Goal: Task Accomplishment & Management: Manage account settings

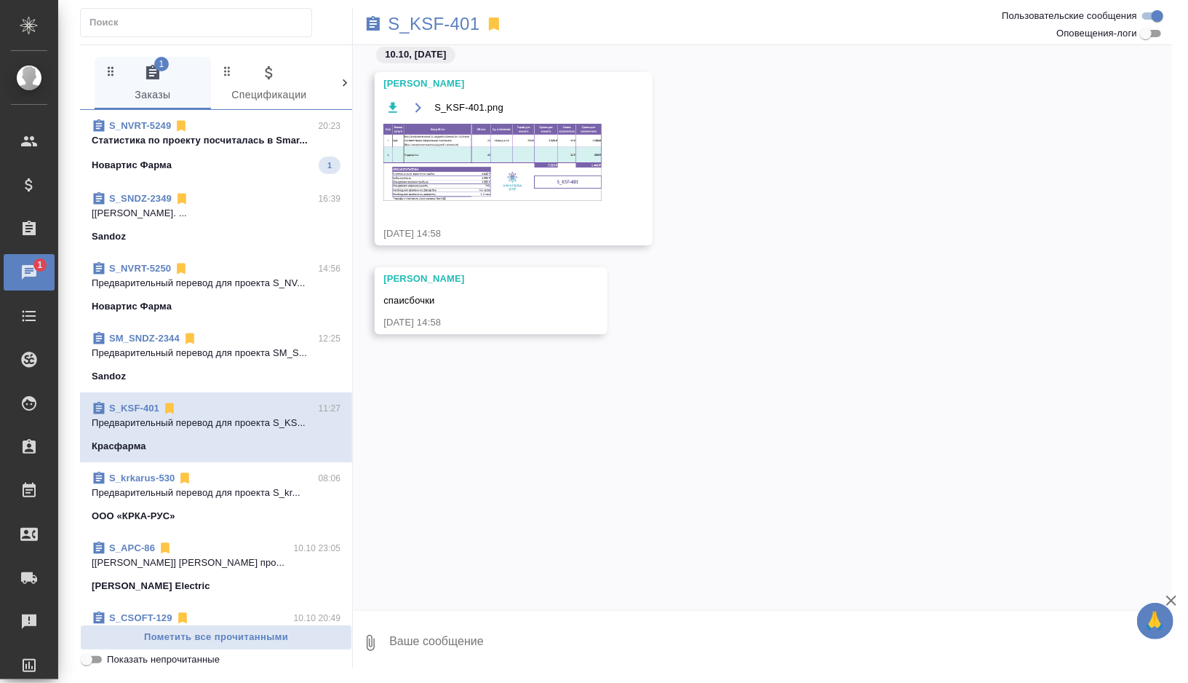
click at [205, 164] on div "Новартис Фарма 1" at bounding box center [216, 164] width 249 height 17
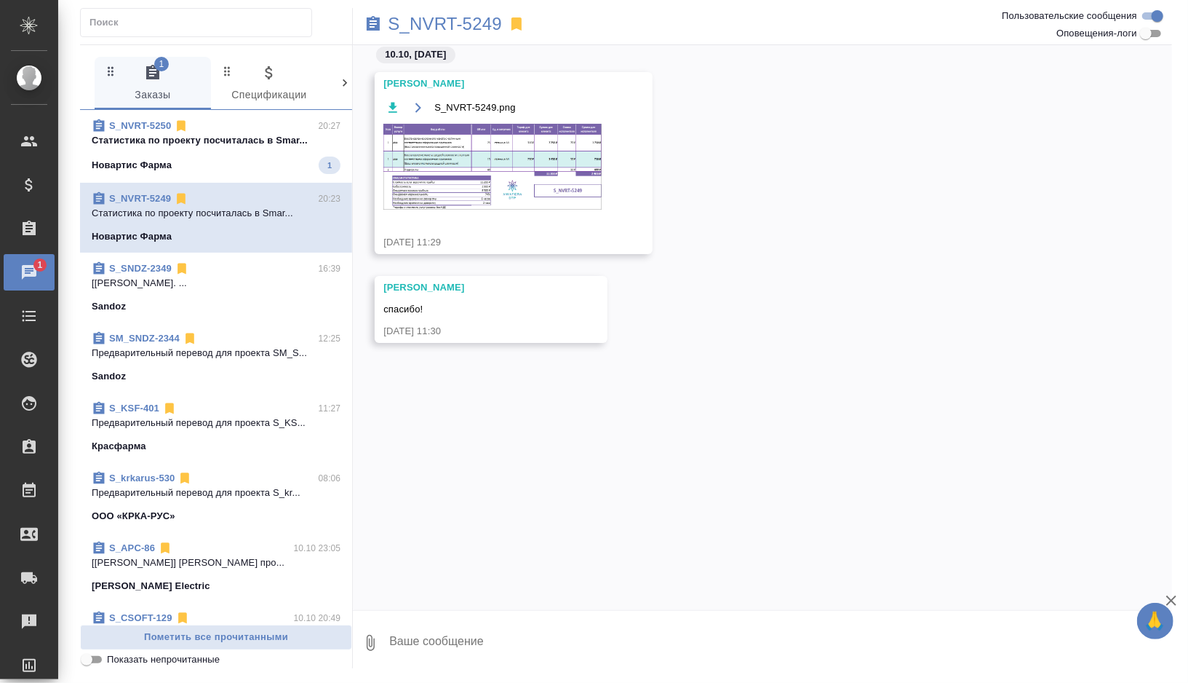
click at [229, 146] on p "Cтатистика по проекту посчиталась в Smar..." at bounding box center [216, 140] width 249 height 15
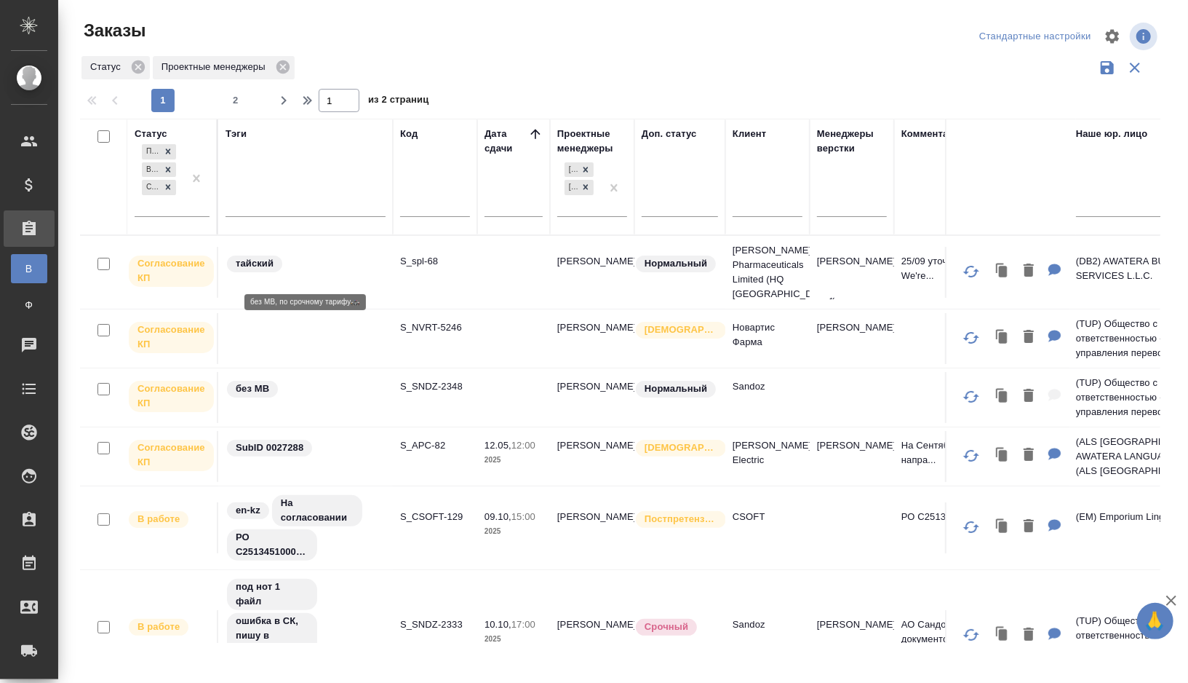
scroll to position [585, 0]
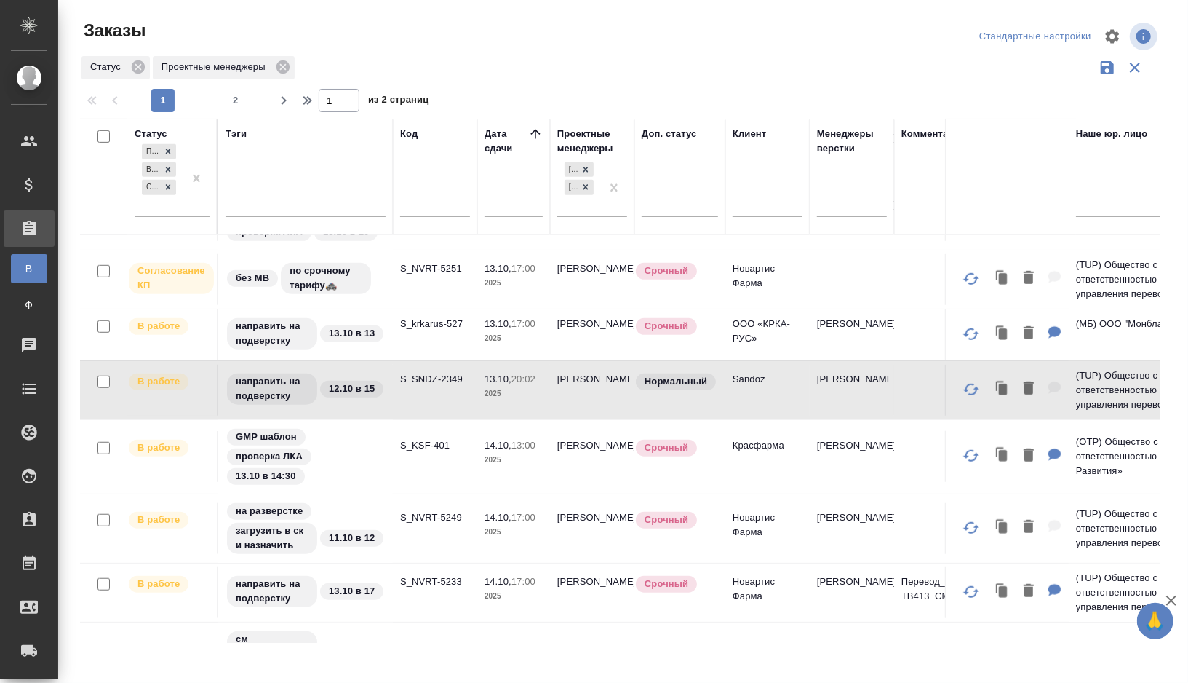
click at [433, 528] on td "S_NVRT-5249" at bounding box center [435, 528] width 84 height 51
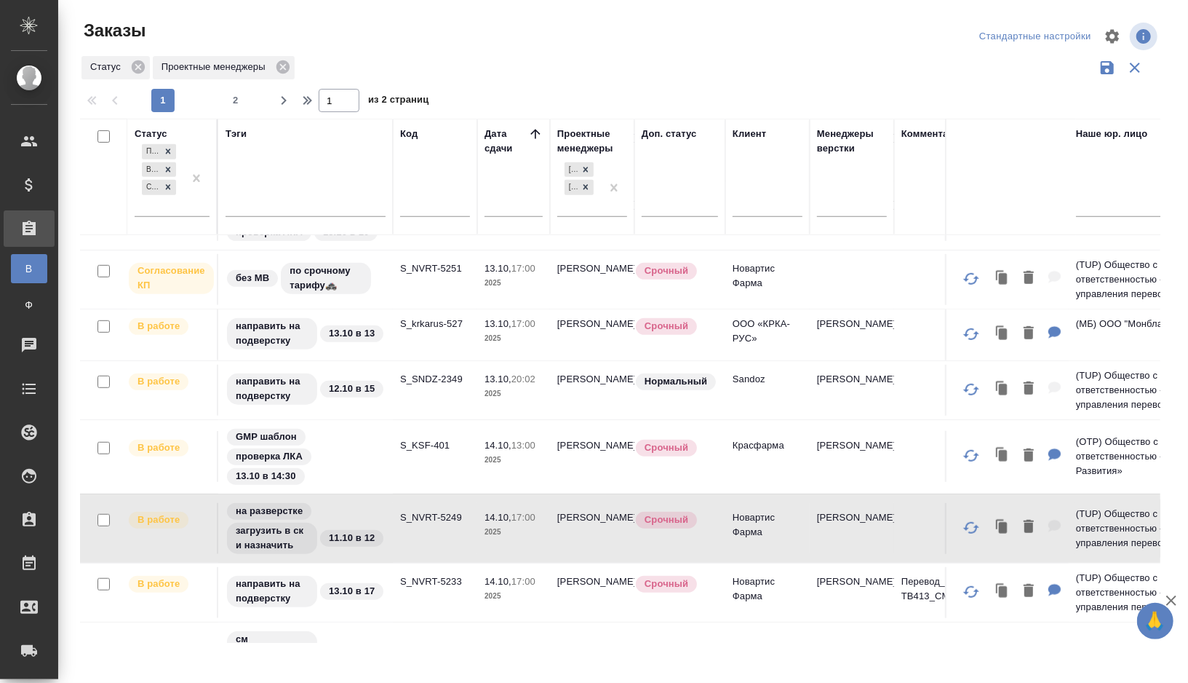
click at [434, 528] on td "S_NVRT-5249" at bounding box center [435, 528] width 84 height 51
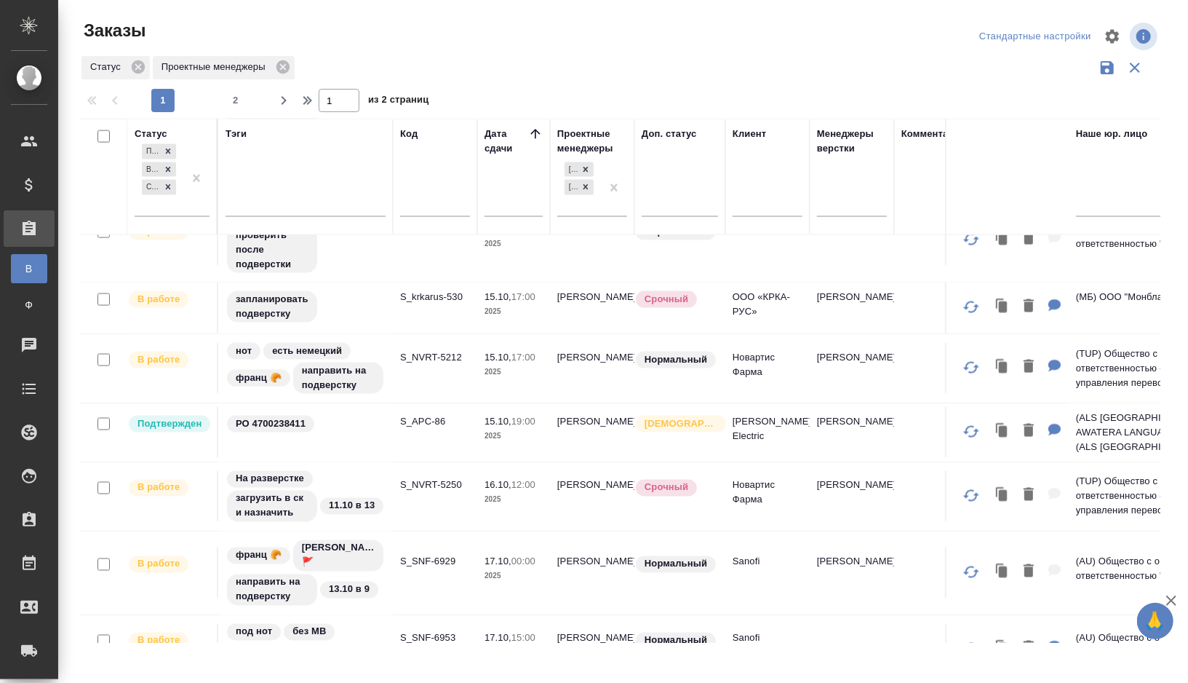
scroll to position [1447, 0]
click at [436, 495] on td "S_NVRT-5250" at bounding box center [435, 495] width 84 height 51
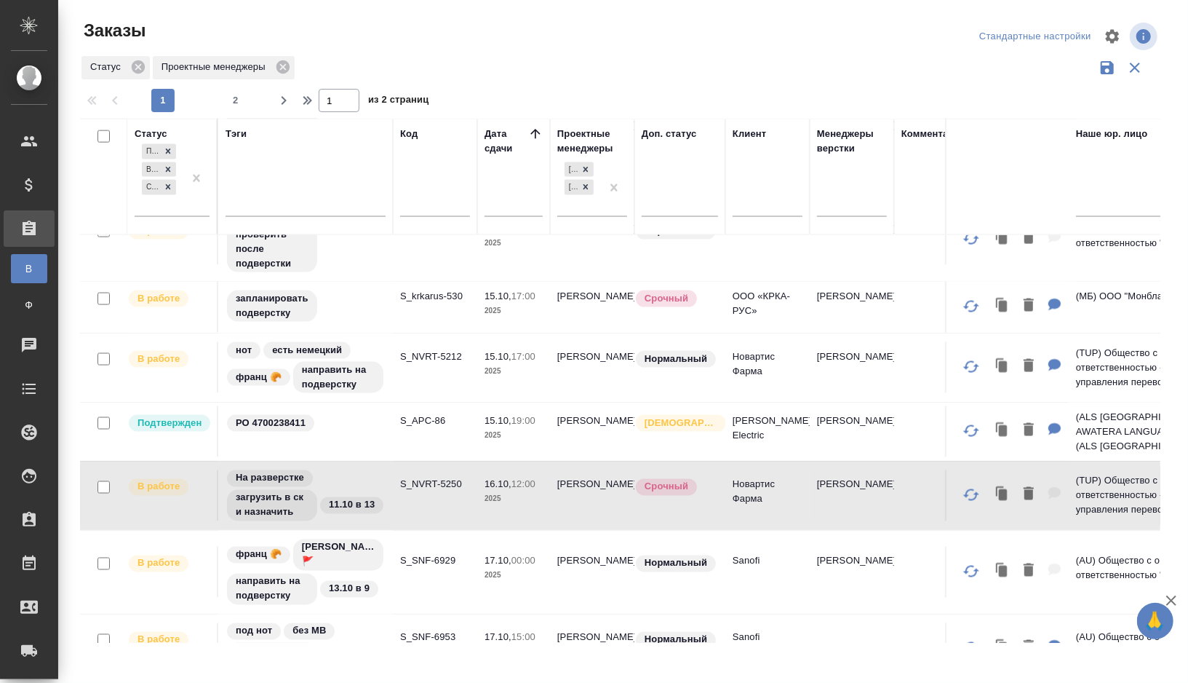
click at [436, 495] on td "S_NVRT-5250" at bounding box center [435, 495] width 84 height 51
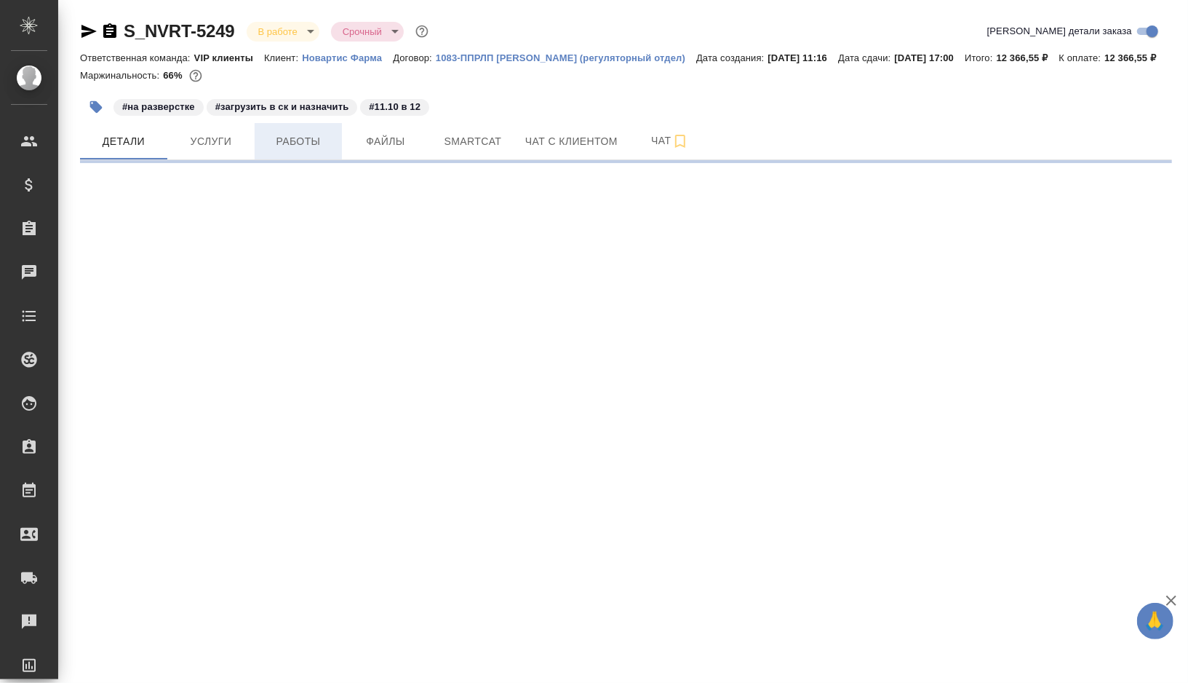
click at [301, 151] on span "Работы" at bounding box center [298, 141] width 70 height 18
select select "RU"
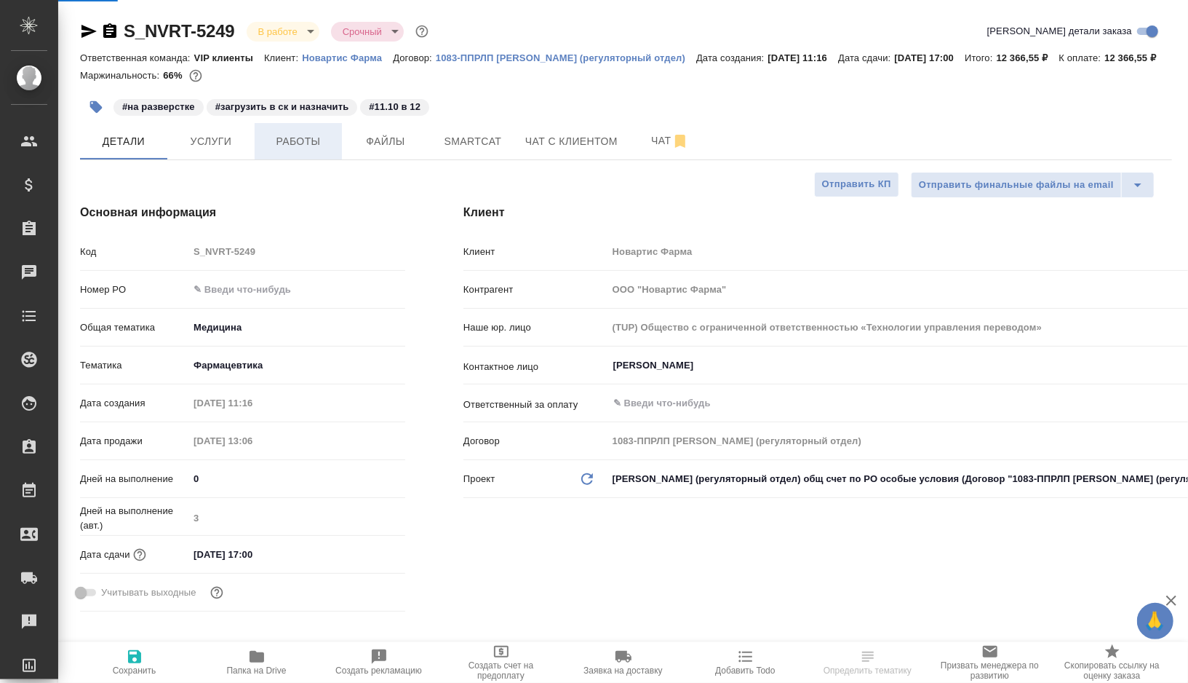
type input "Комаров Роман"
type textarea "x"
type input "Грабко Мария"
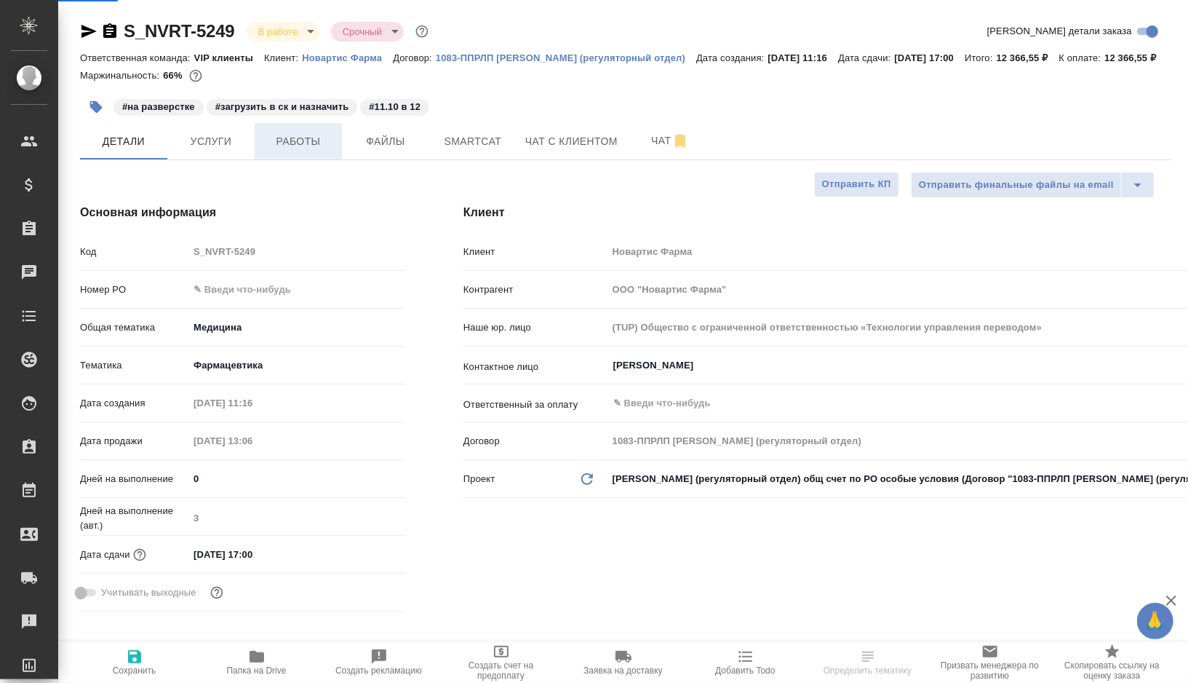
type input "Баданян Артак"
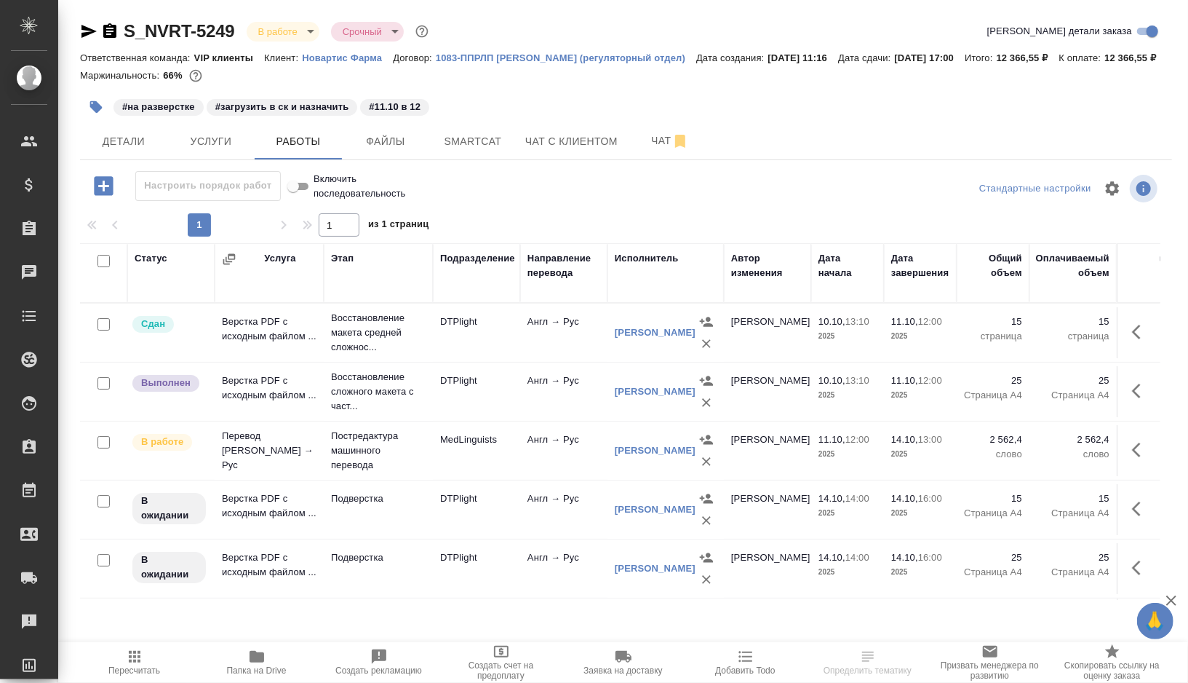
click at [89, 114] on icon "button" at bounding box center [96, 107] width 15 height 15
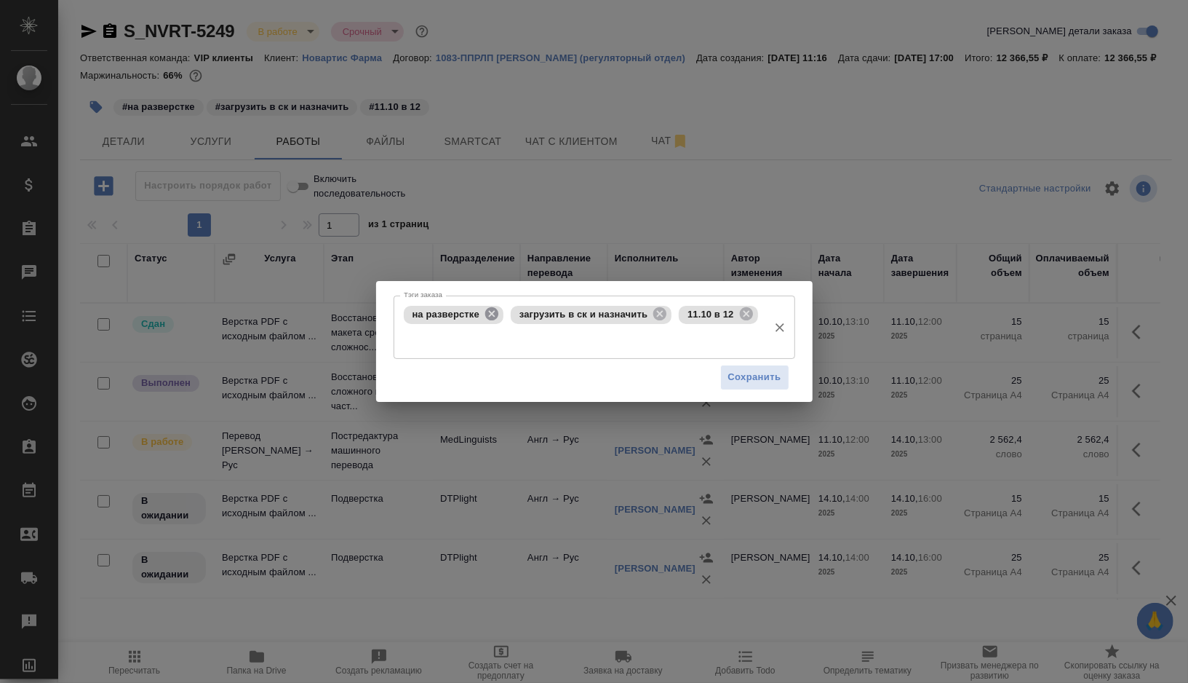
click at [488, 312] on icon at bounding box center [491, 313] width 13 height 13
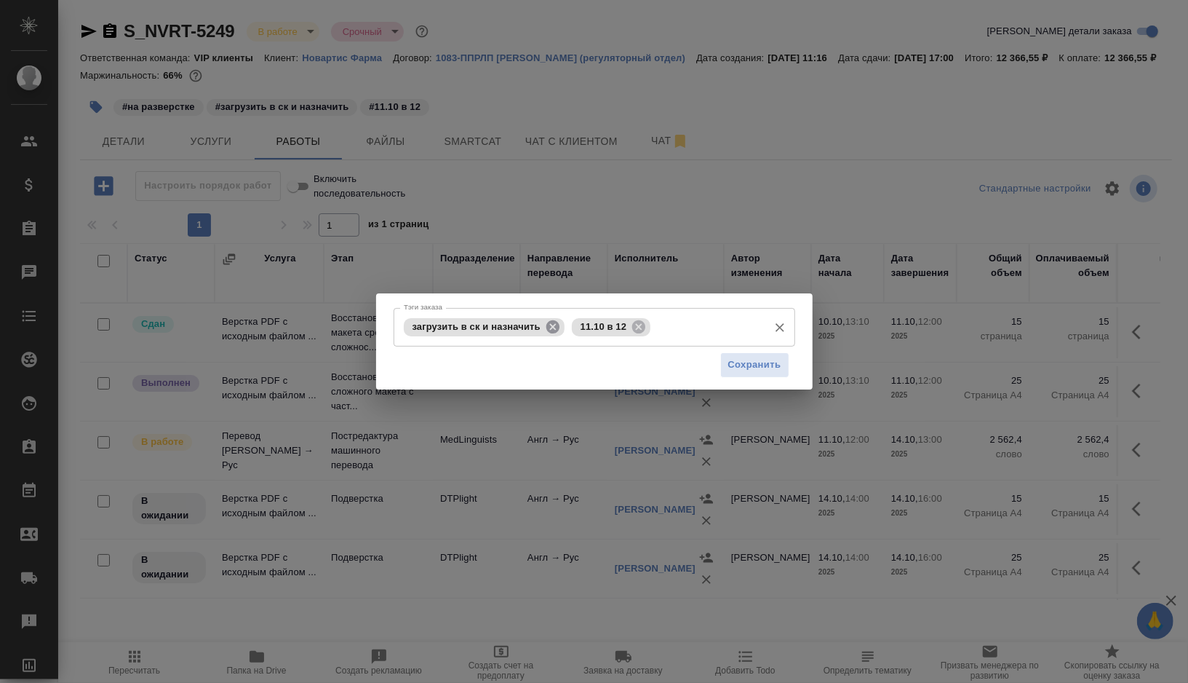
click at [557, 322] on icon at bounding box center [553, 325] width 13 height 13
click at [471, 321] on icon at bounding box center [470, 325] width 13 height 13
click at [471, 321] on input "Тэги заказа" at bounding box center [580, 326] width 361 height 25
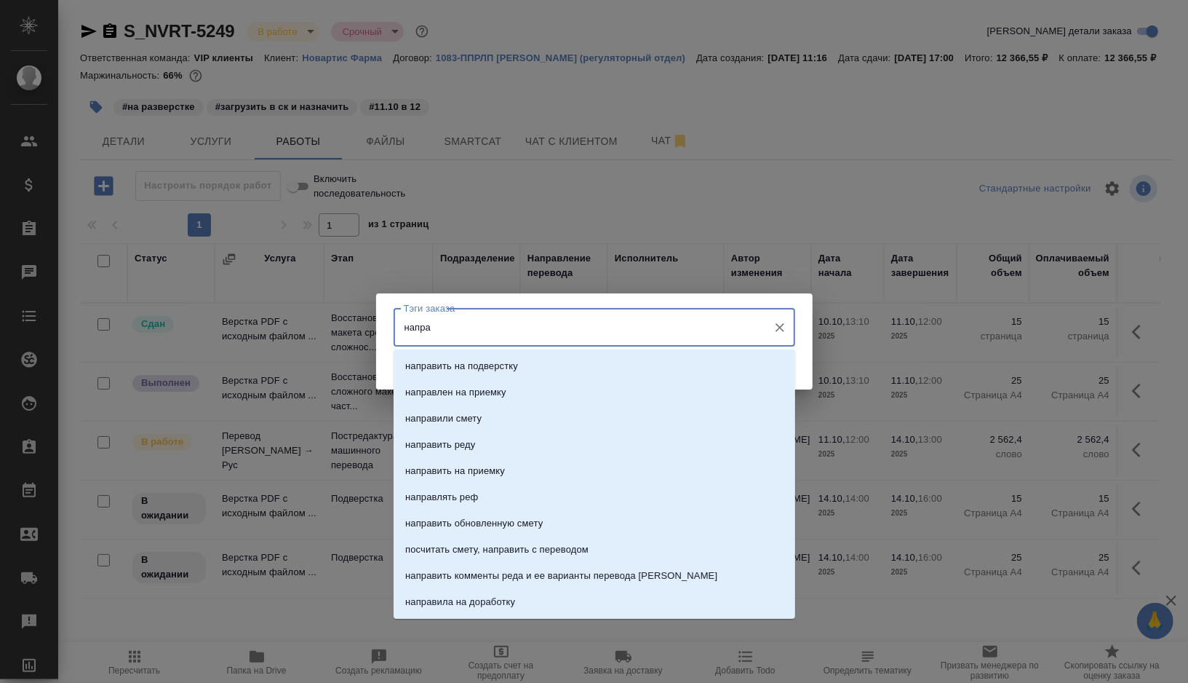
type input "направ"
click at [467, 370] on p "направить на подверстку" at bounding box center [461, 366] width 113 height 15
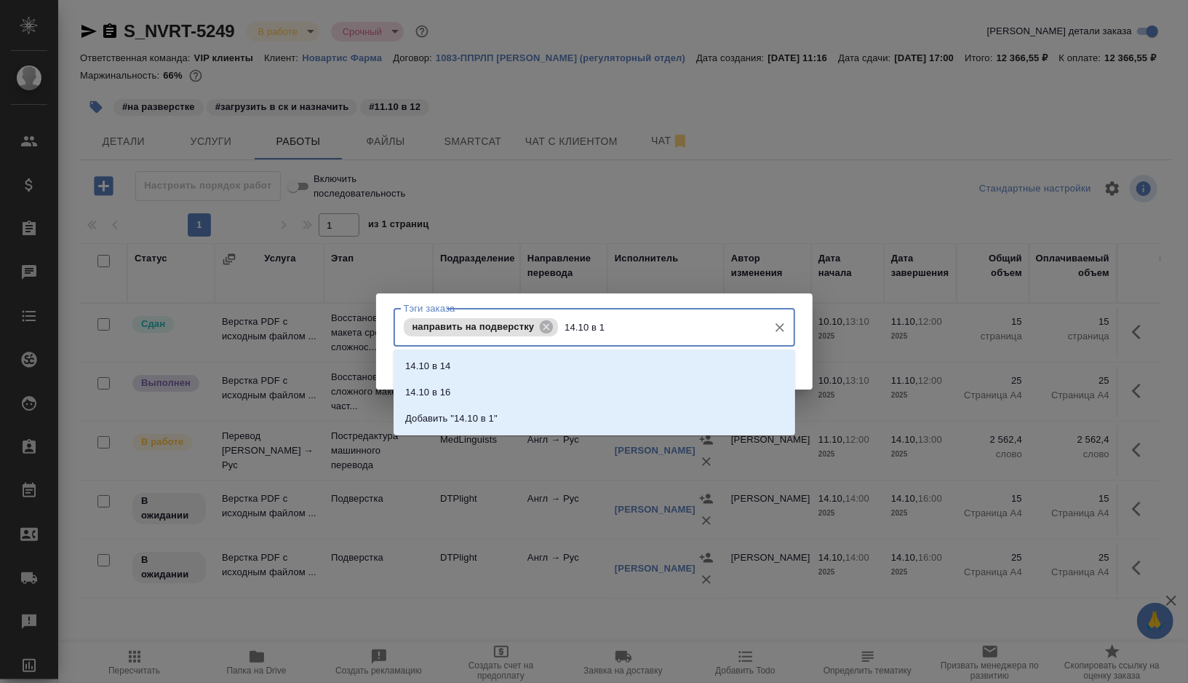
type input "14.10 в 13"
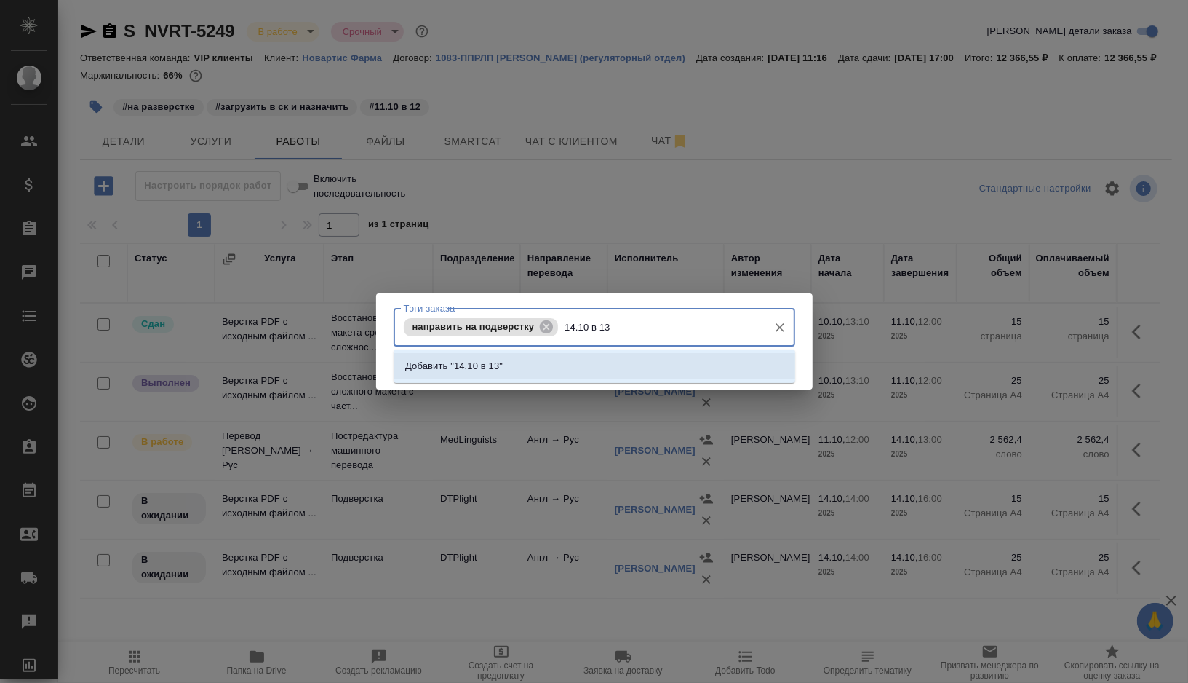
click at [483, 359] on p "Добавить "14.10 в 13"" at bounding box center [454, 366] width 98 height 15
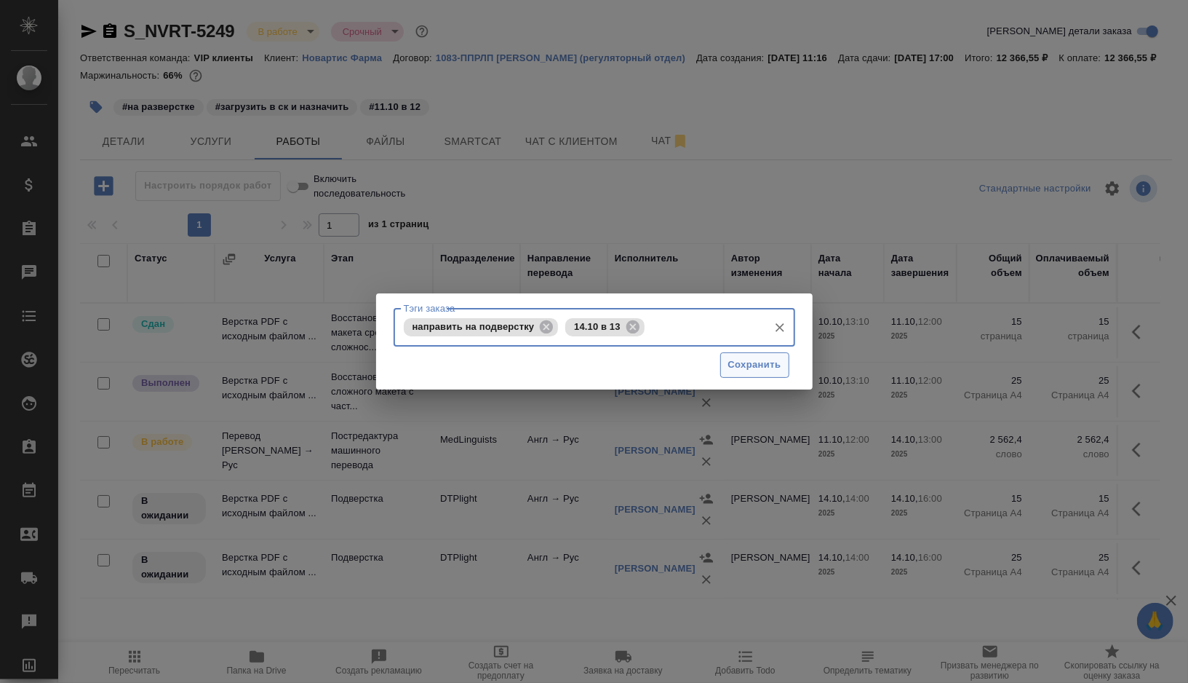
click at [737, 368] on span "Сохранить" at bounding box center [754, 365] width 53 height 17
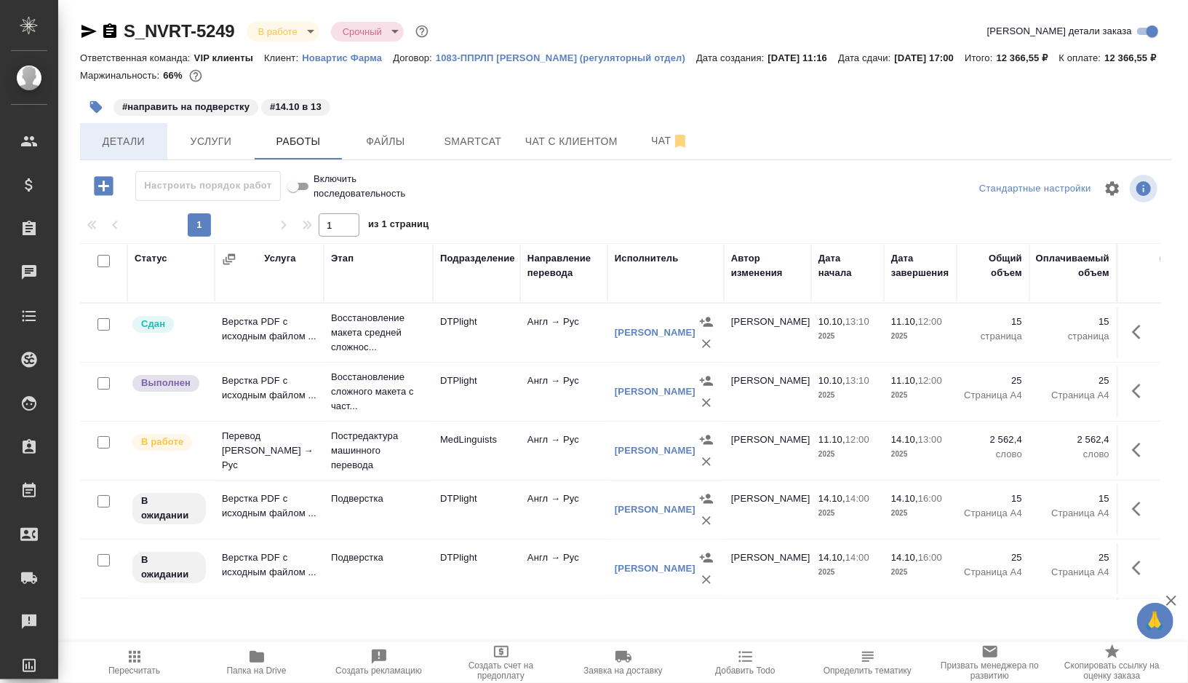
click at [132, 151] on span "Детали" at bounding box center [124, 141] width 70 height 18
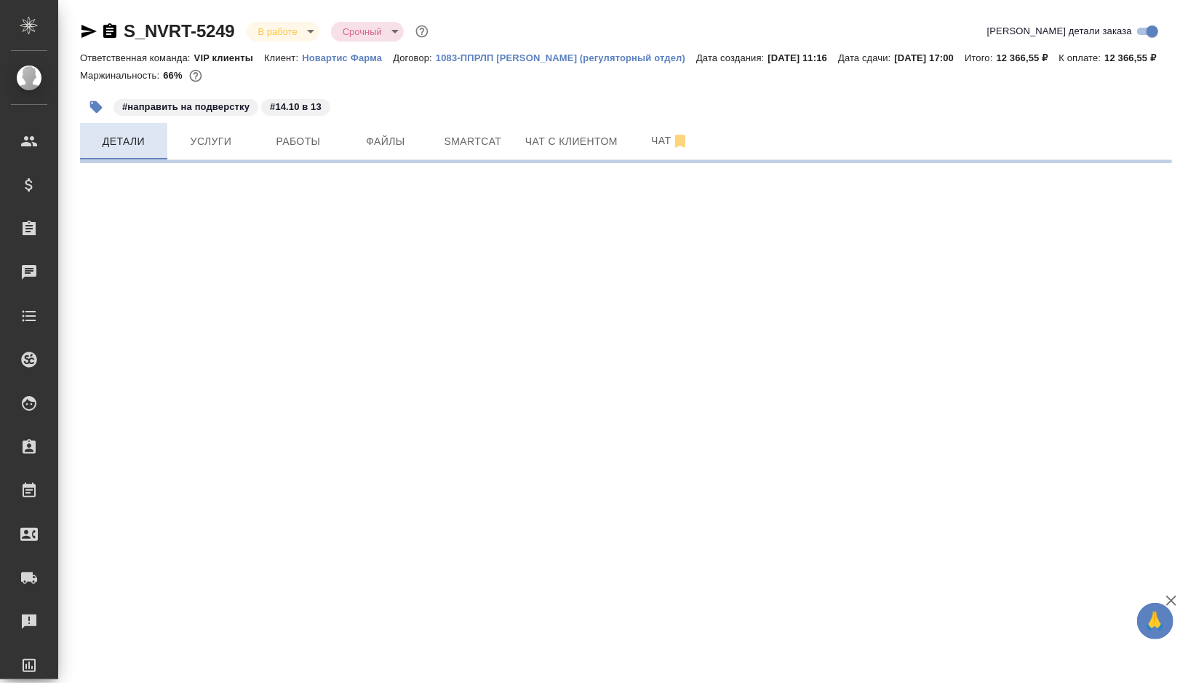
select select "RU"
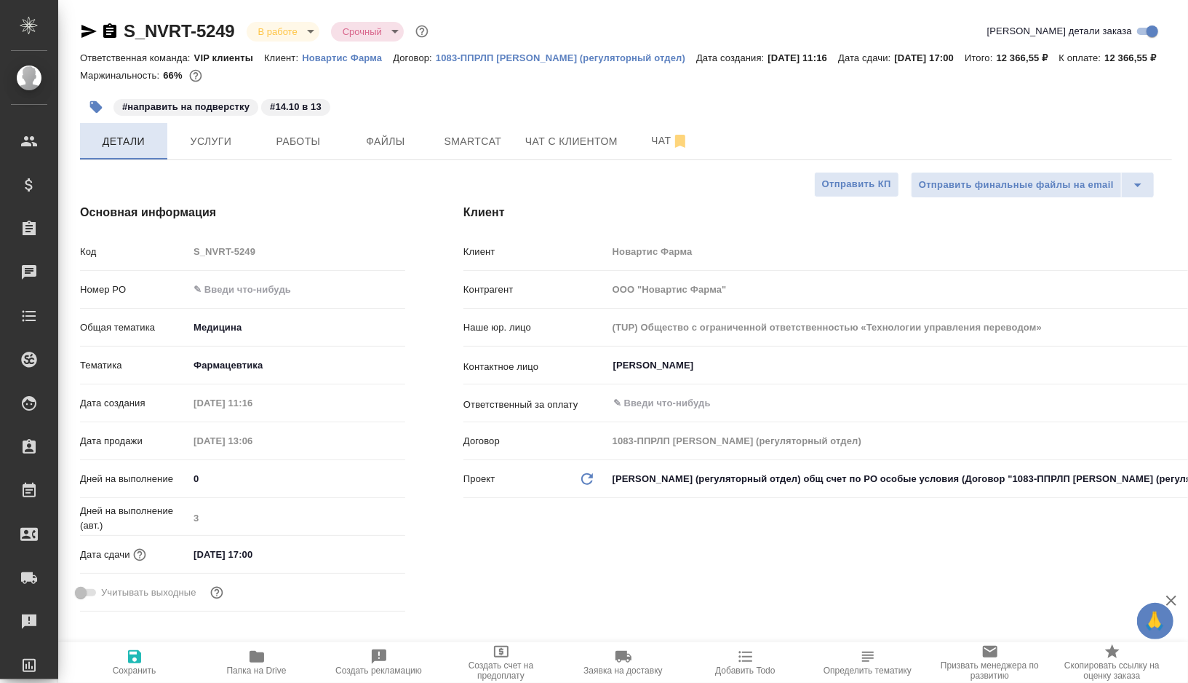
type textarea "x"
click at [469, 151] on span "Smartcat" at bounding box center [473, 141] width 70 height 18
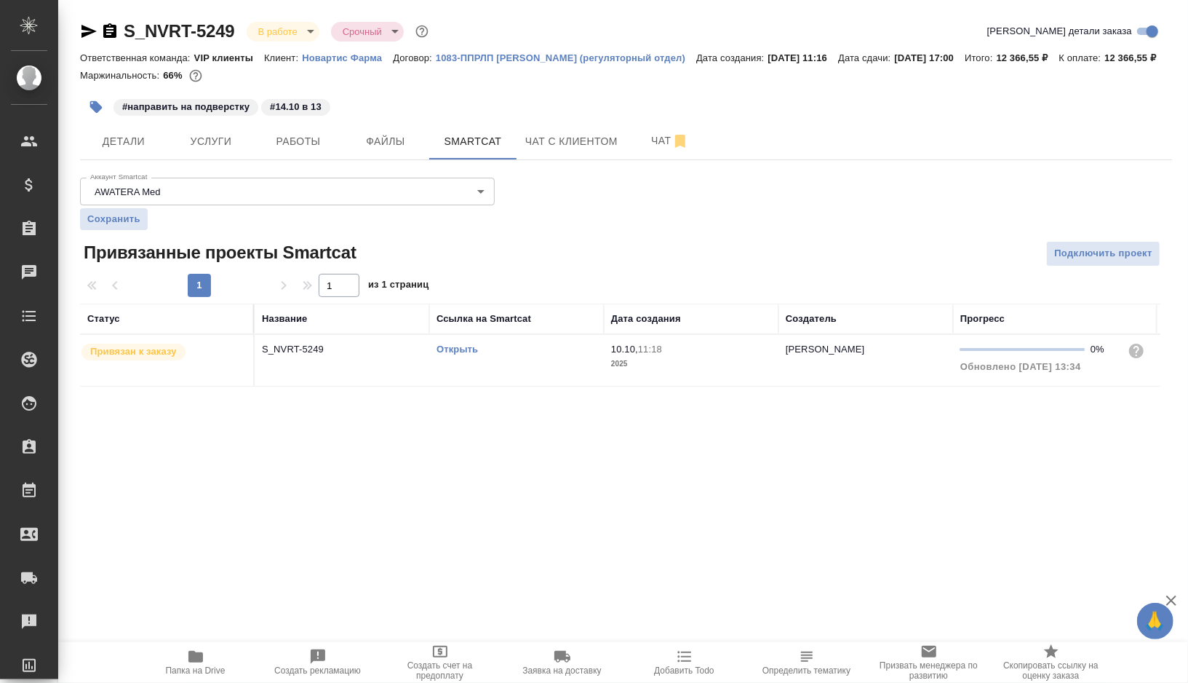
click at [547, 357] on div "Открыть" at bounding box center [517, 349] width 160 height 15
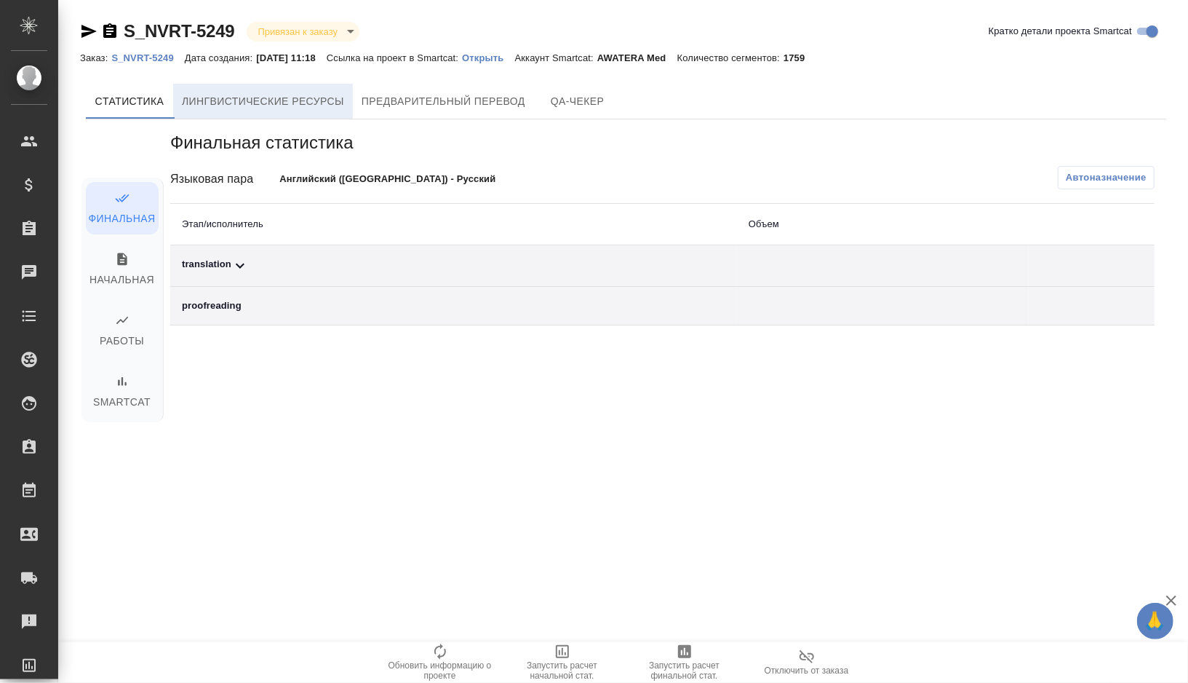
click at [315, 106] on span "Лингвистические ресурсы" at bounding box center [263, 101] width 162 height 18
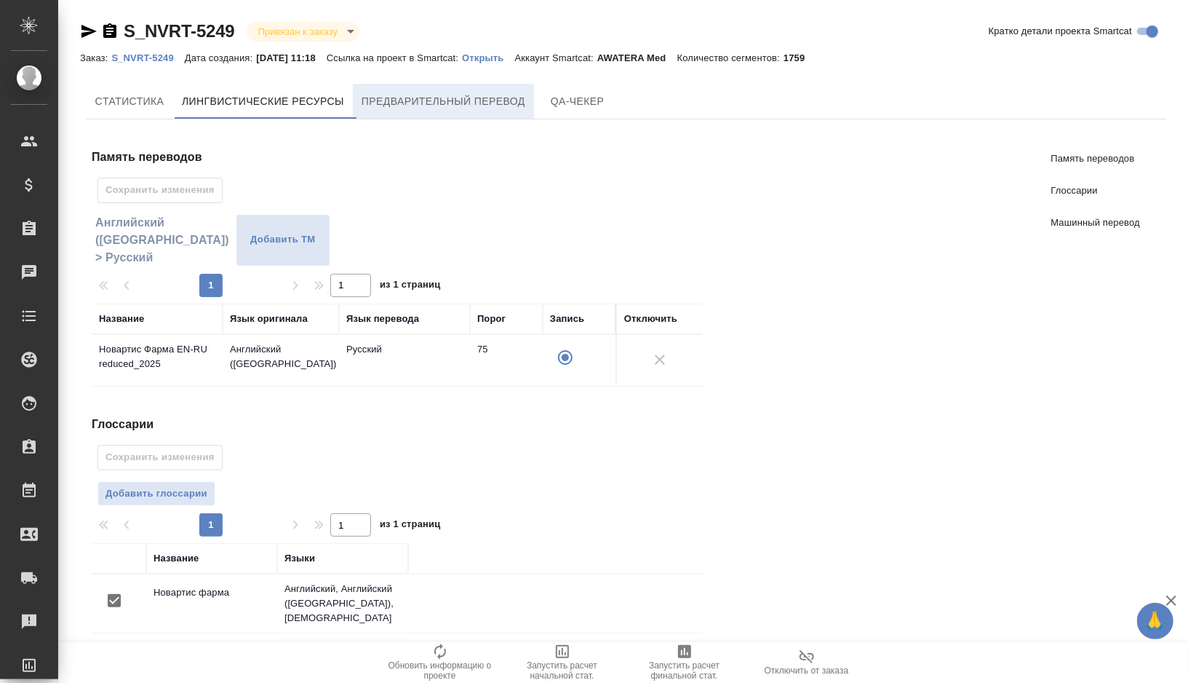
click at [440, 90] on button "Предварительный перевод" at bounding box center [443, 101] width 181 height 35
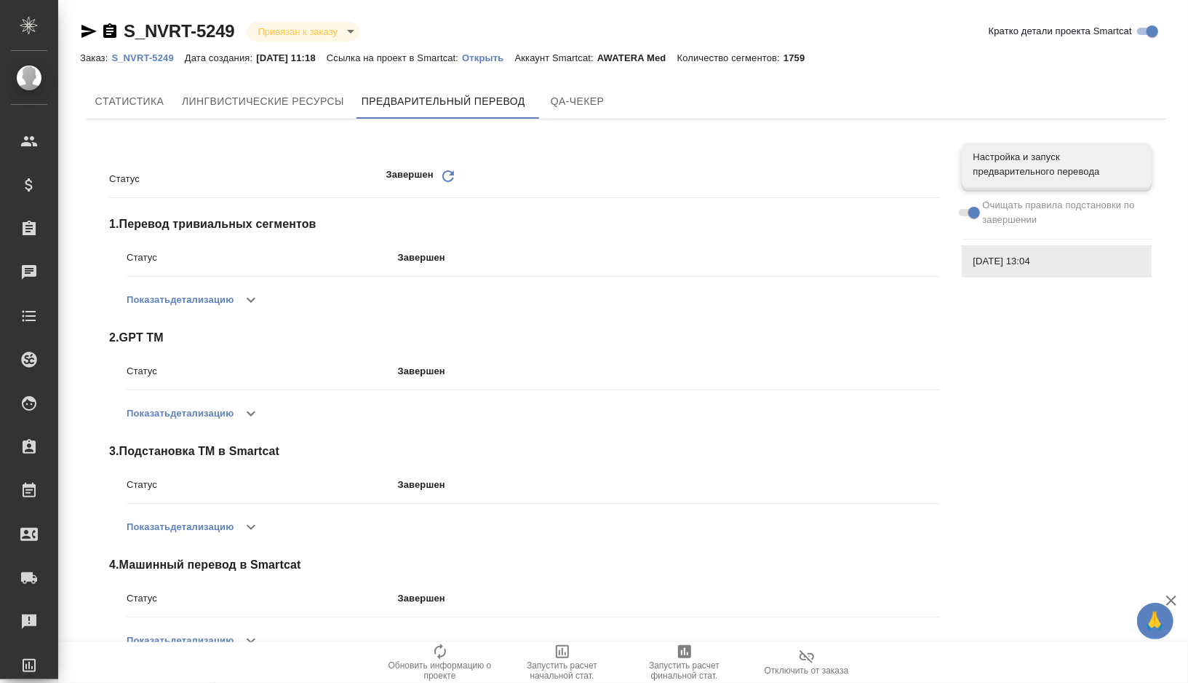
click at [505, 55] on p "Открыть" at bounding box center [488, 57] width 52 height 11
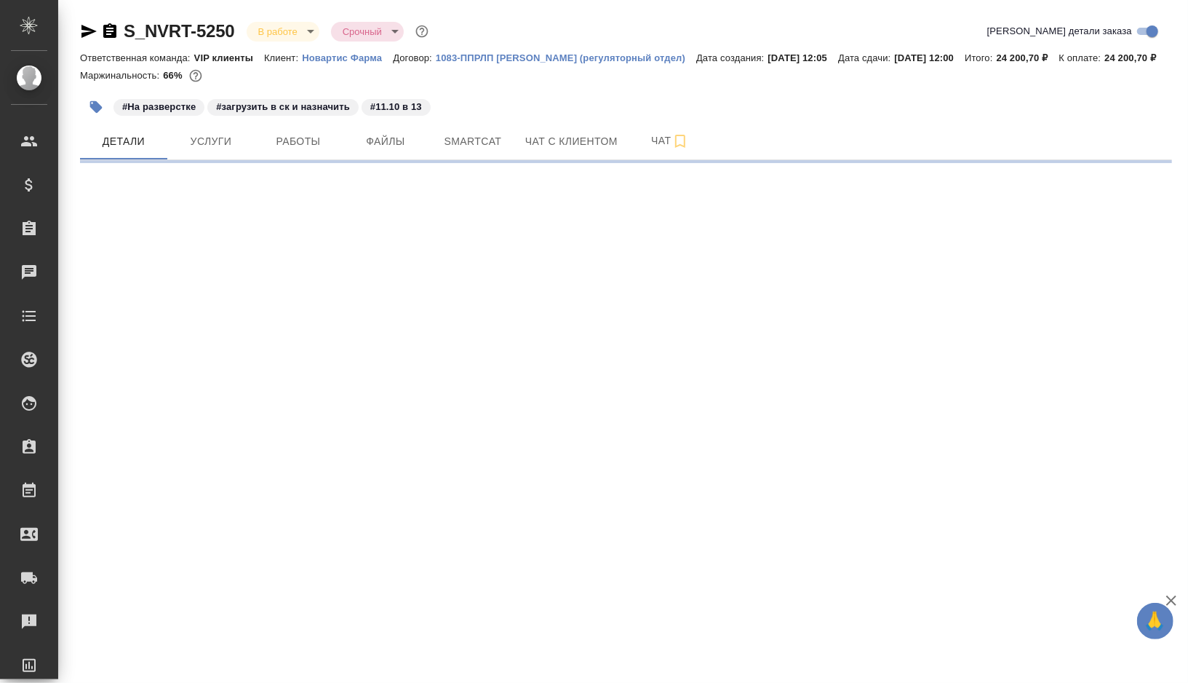
select select "RU"
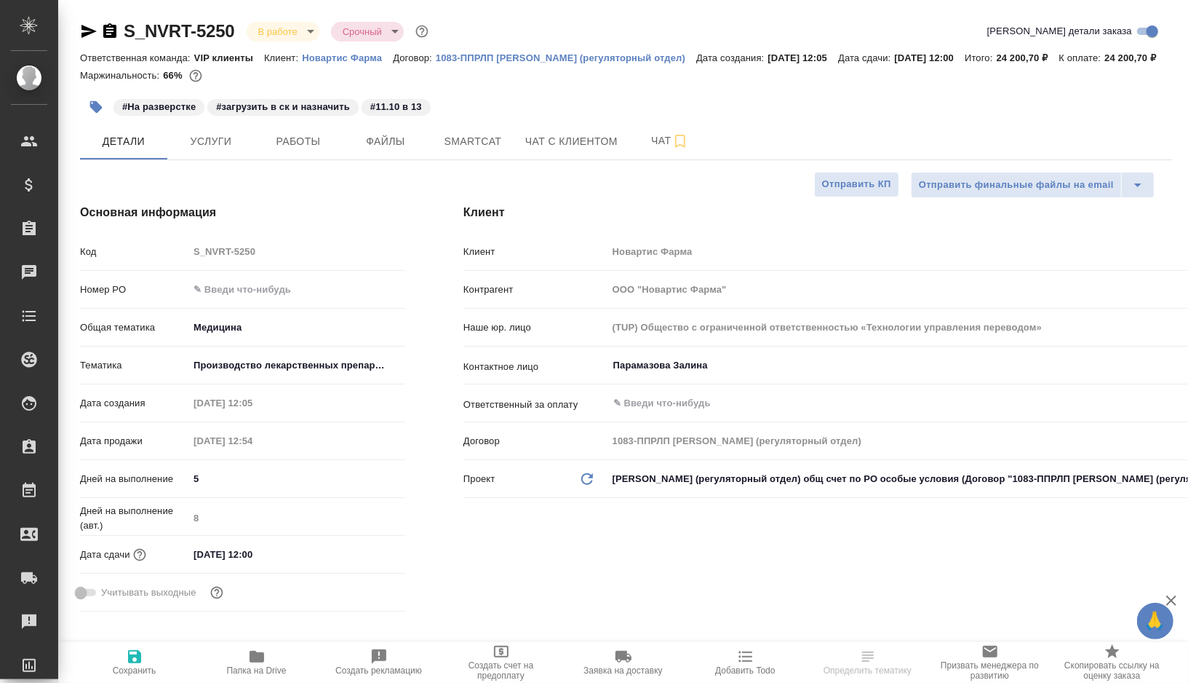
type textarea "x"
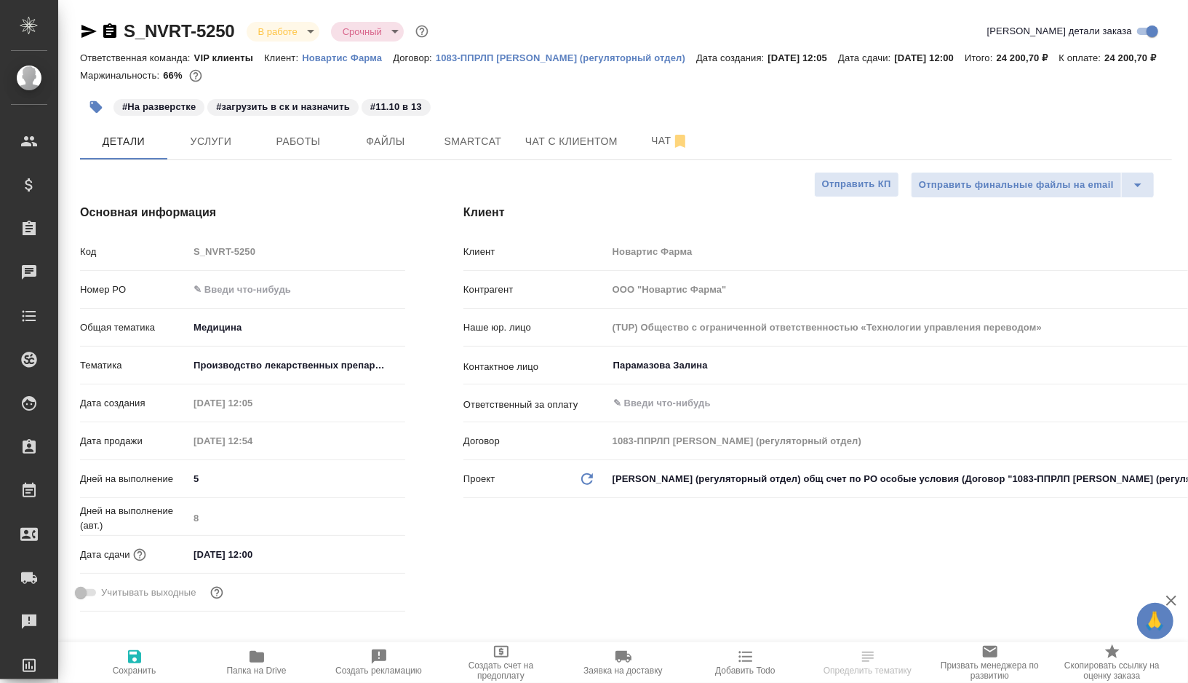
type textarea "x"
click at [298, 151] on span "Работы" at bounding box center [298, 141] width 70 height 18
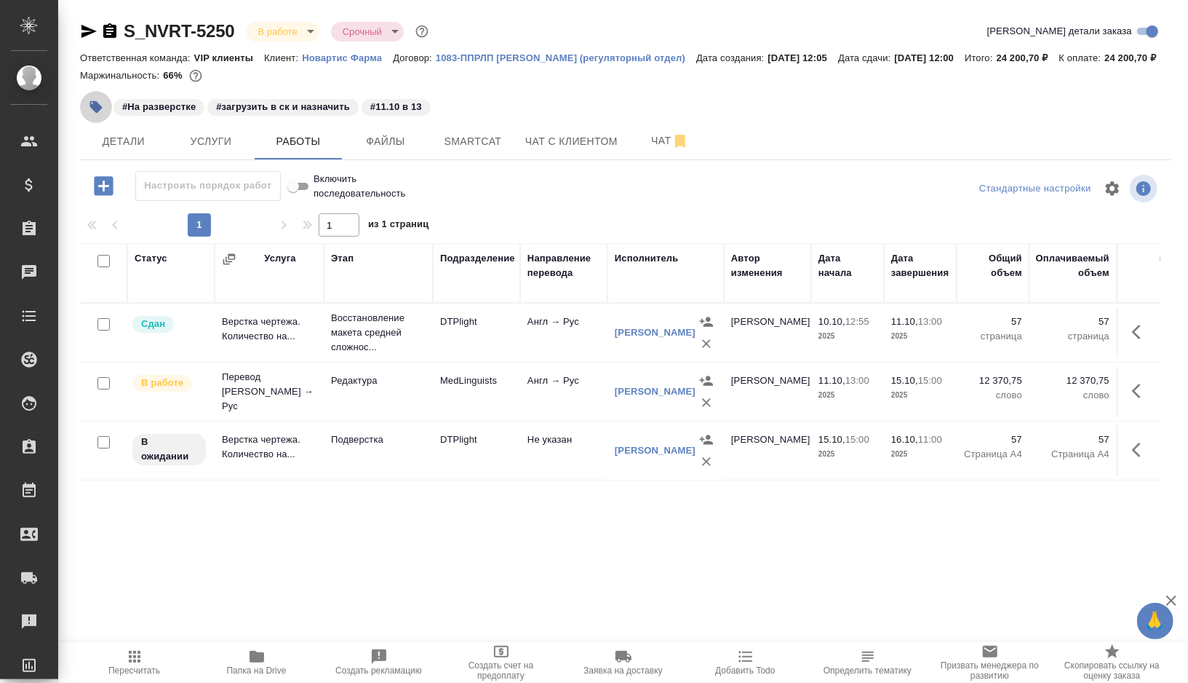
click at [107, 123] on button "button" at bounding box center [96, 107] width 32 height 32
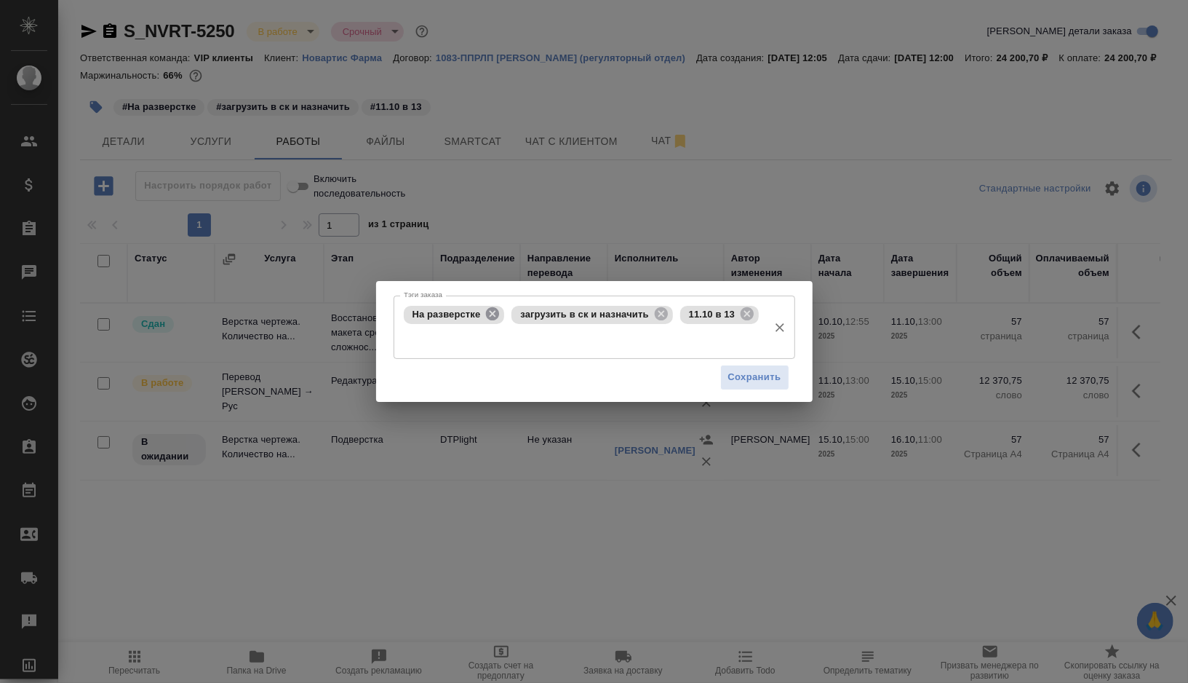
click at [488, 311] on icon at bounding box center [493, 314] width 16 height 16
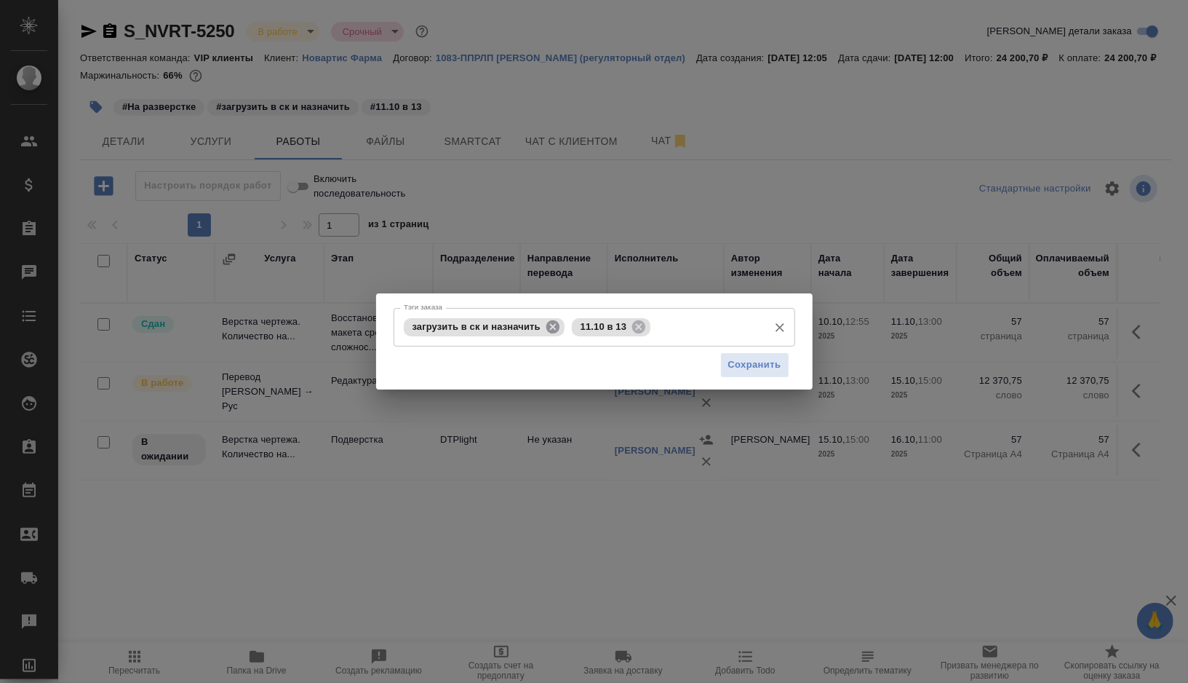
click at [551, 323] on icon at bounding box center [553, 325] width 13 height 13
click at [475, 330] on icon at bounding box center [470, 325] width 13 height 13
click at [475, 330] on input "Тэги заказа" at bounding box center [580, 326] width 361 height 25
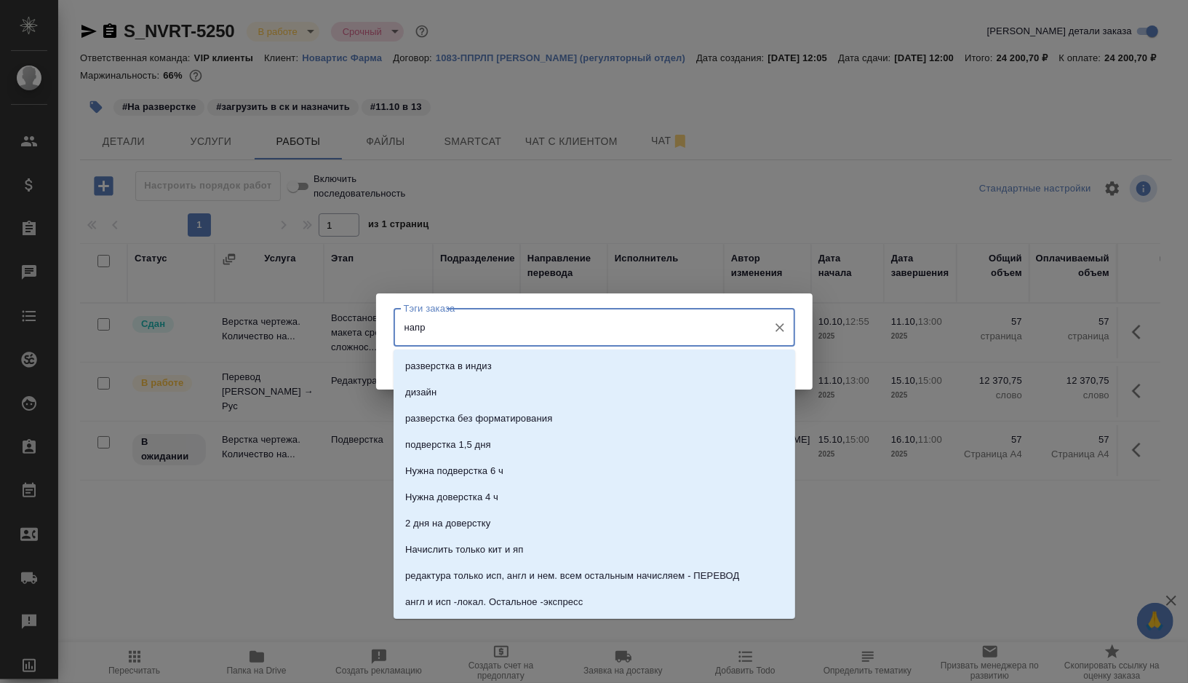
type input "напра"
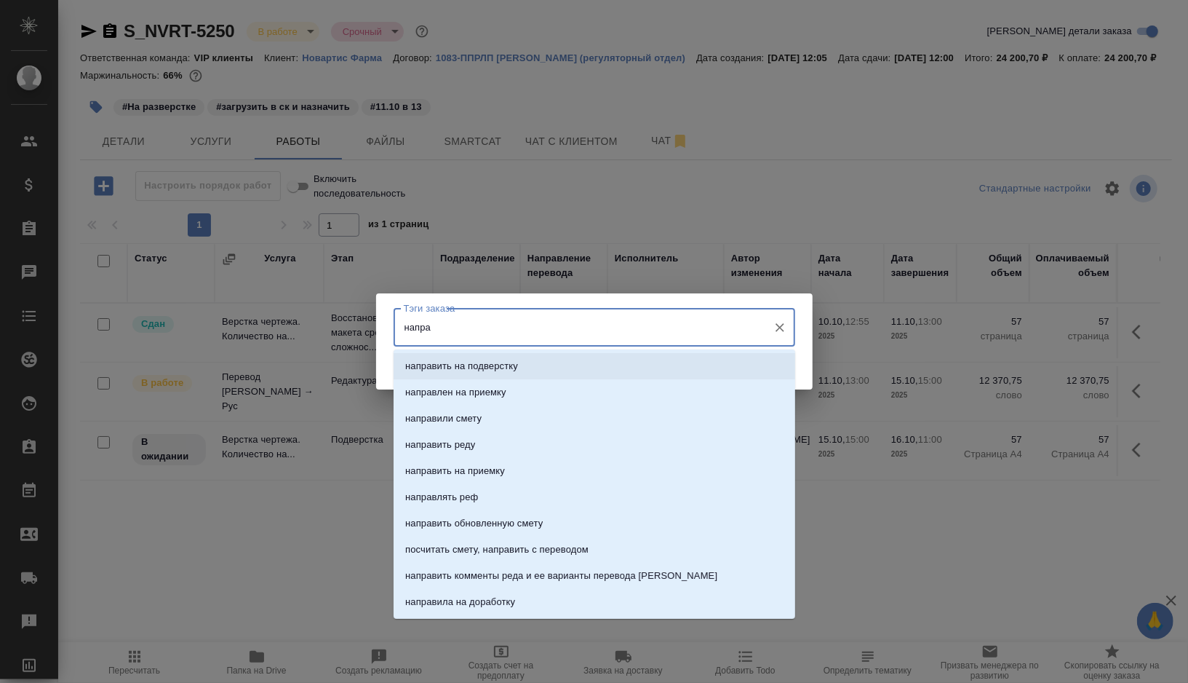
click at [472, 357] on li "направить на подверстку" at bounding box center [595, 366] width 402 height 26
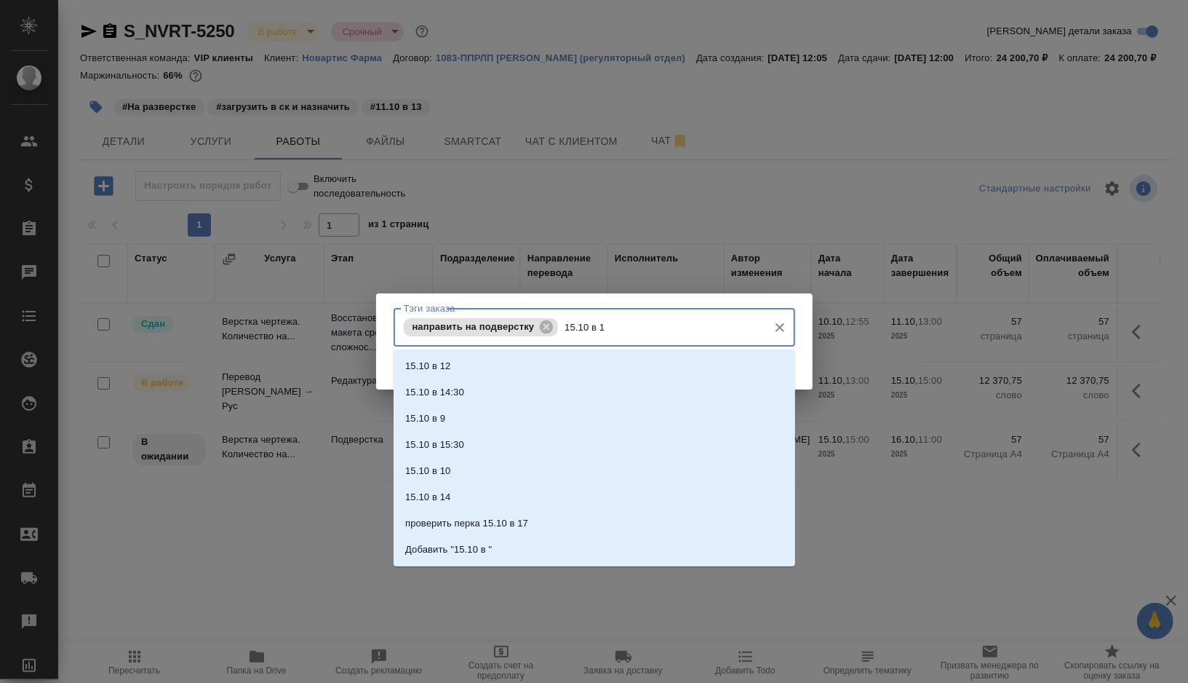
type input "15.10 в 15"
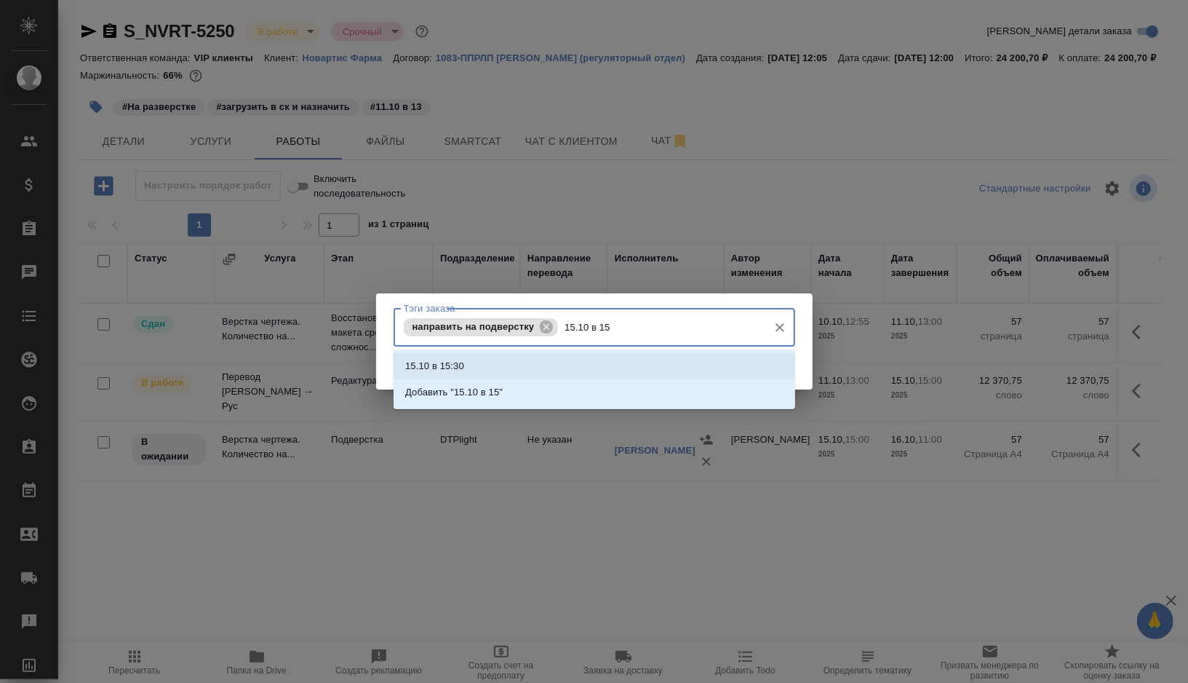
click at [426, 365] on p "15.10 в 15:30" at bounding box center [434, 366] width 59 height 15
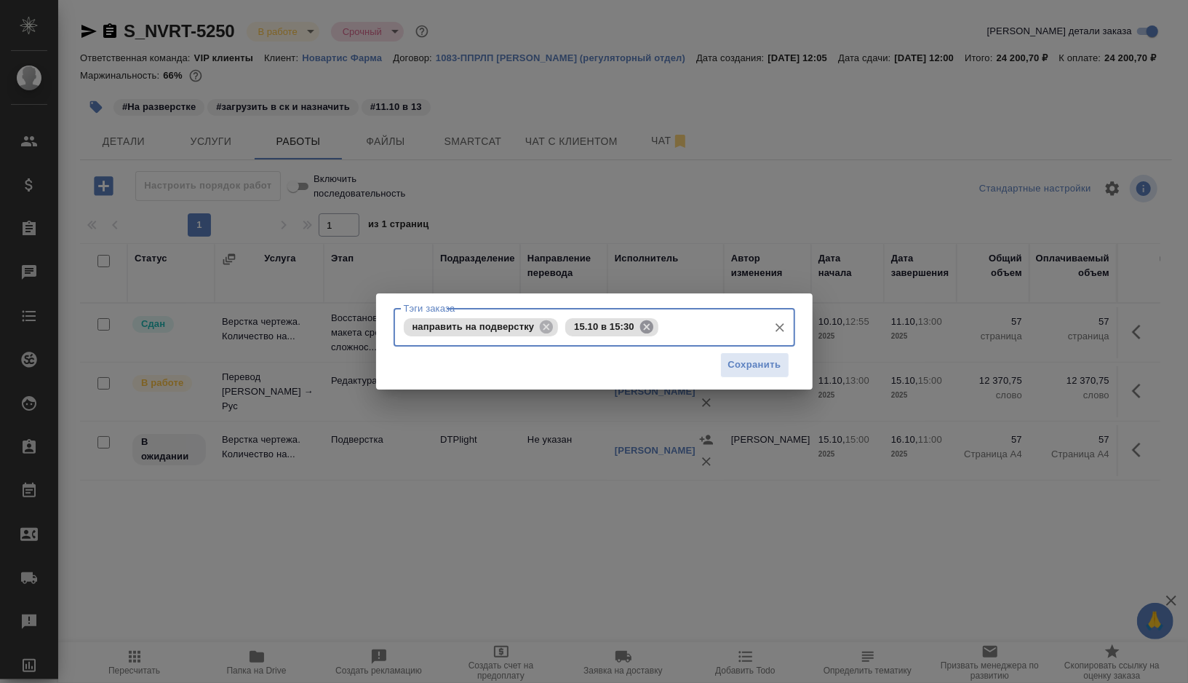
click at [650, 325] on icon at bounding box center [646, 325] width 13 height 13
click at [650, 325] on input "Тэги заказа" at bounding box center [661, 326] width 199 height 25
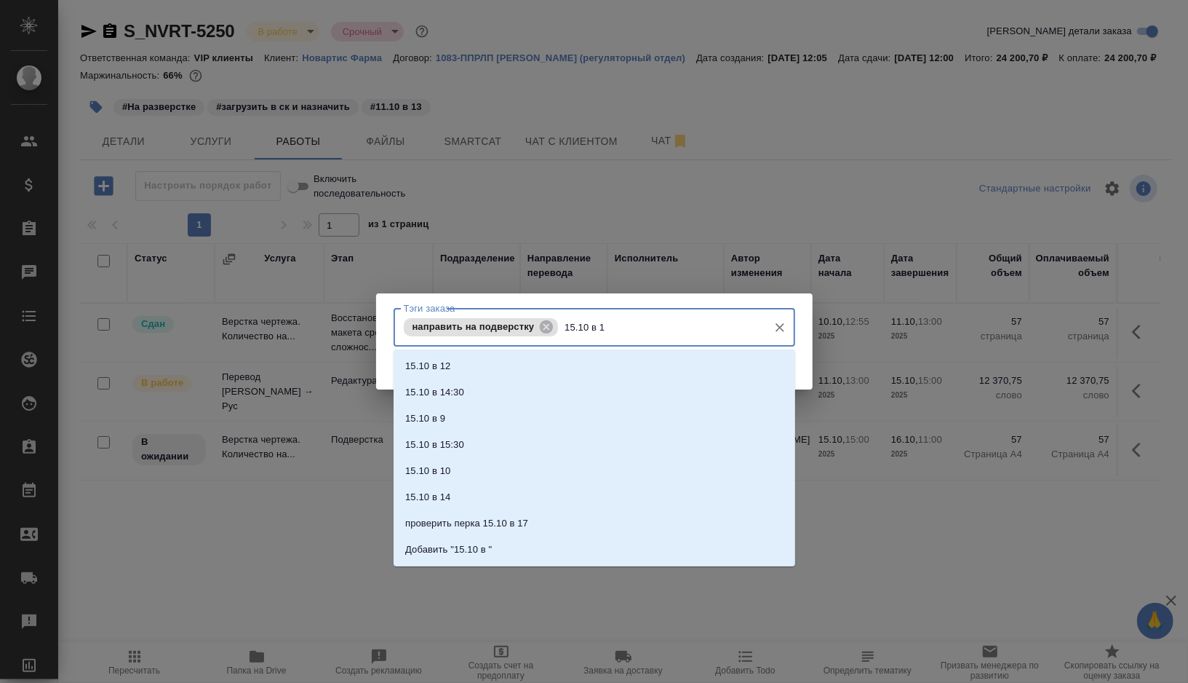
type input "15.10 в 15"
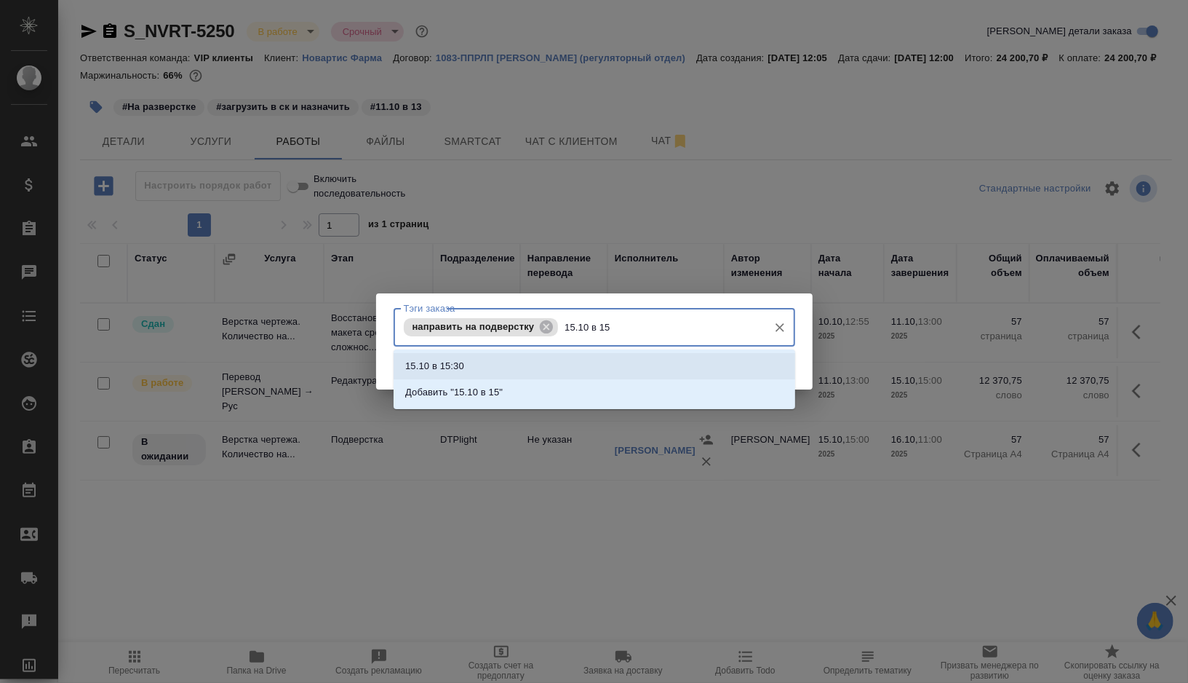
click at [547, 389] on li "Добавить "15.10 в 15"" at bounding box center [595, 392] width 402 height 26
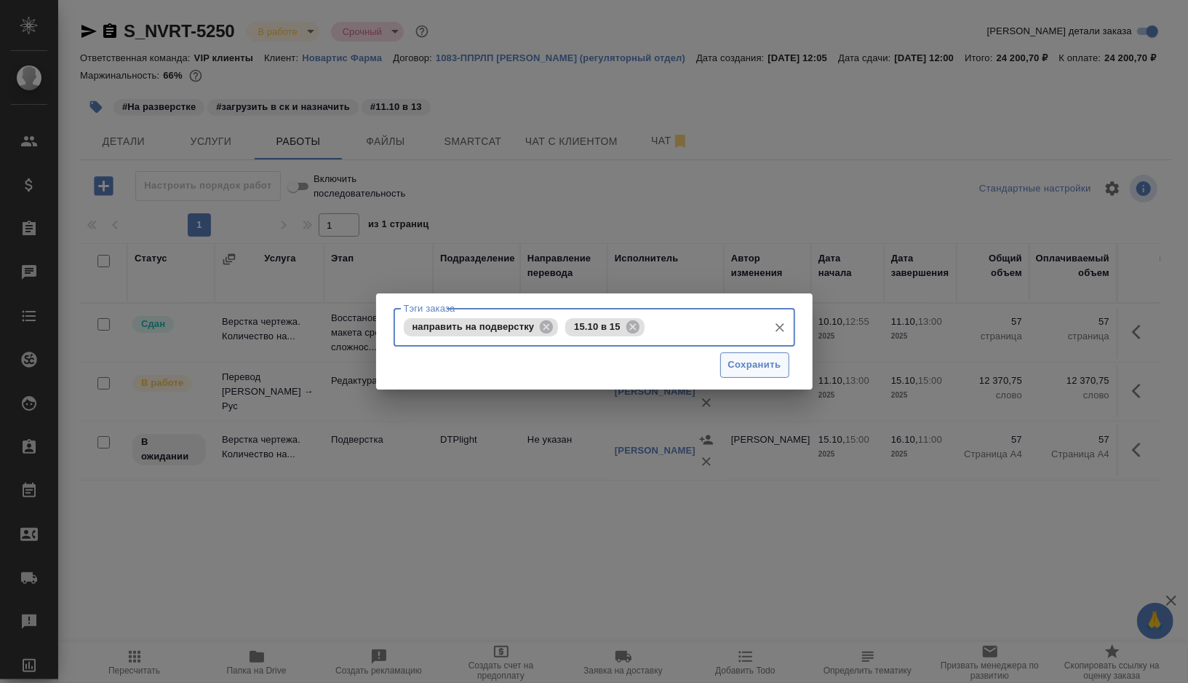
click at [772, 371] on span "Сохранить" at bounding box center [754, 365] width 53 height 17
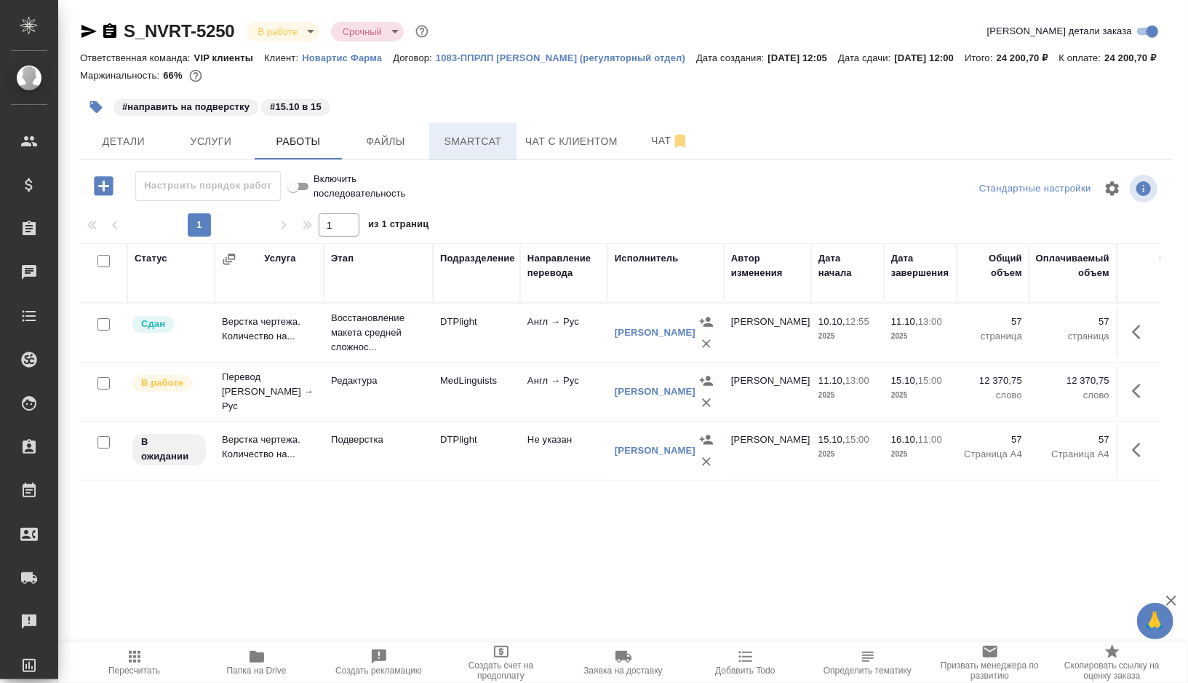
click at [475, 151] on span "Smartcat" at bounding box center [473, 141] width 70 height 18
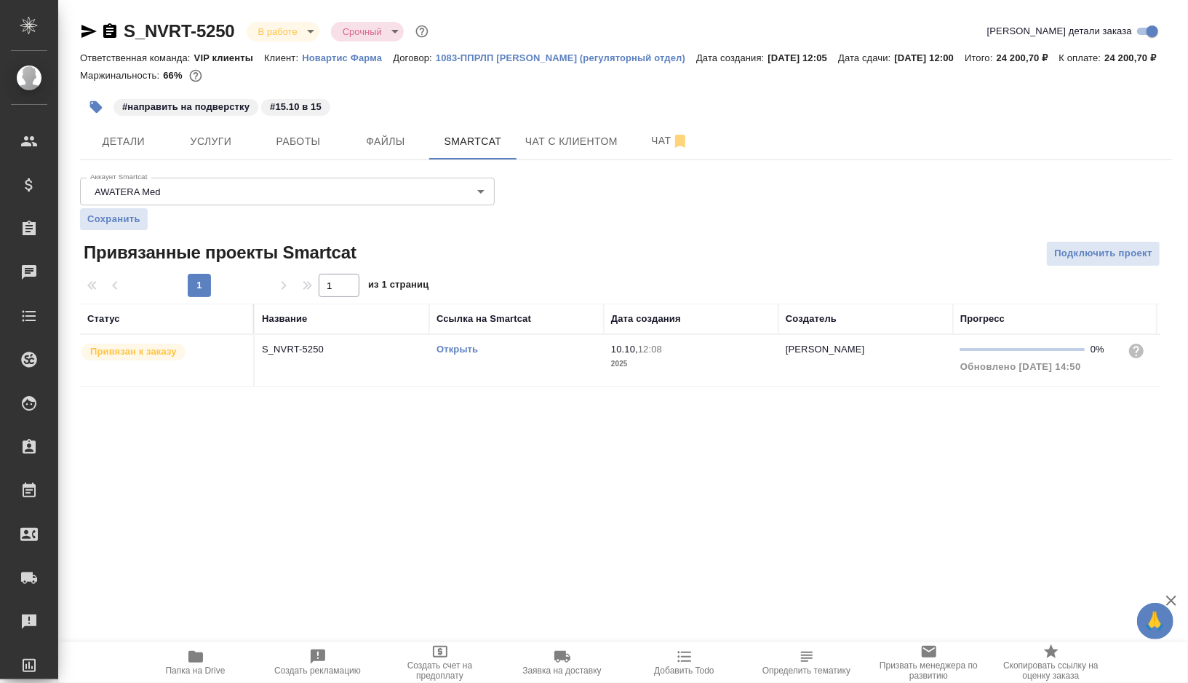
click at [536, 357] on div "Открыть" at bounding box center [517, 349] width 160 height 15
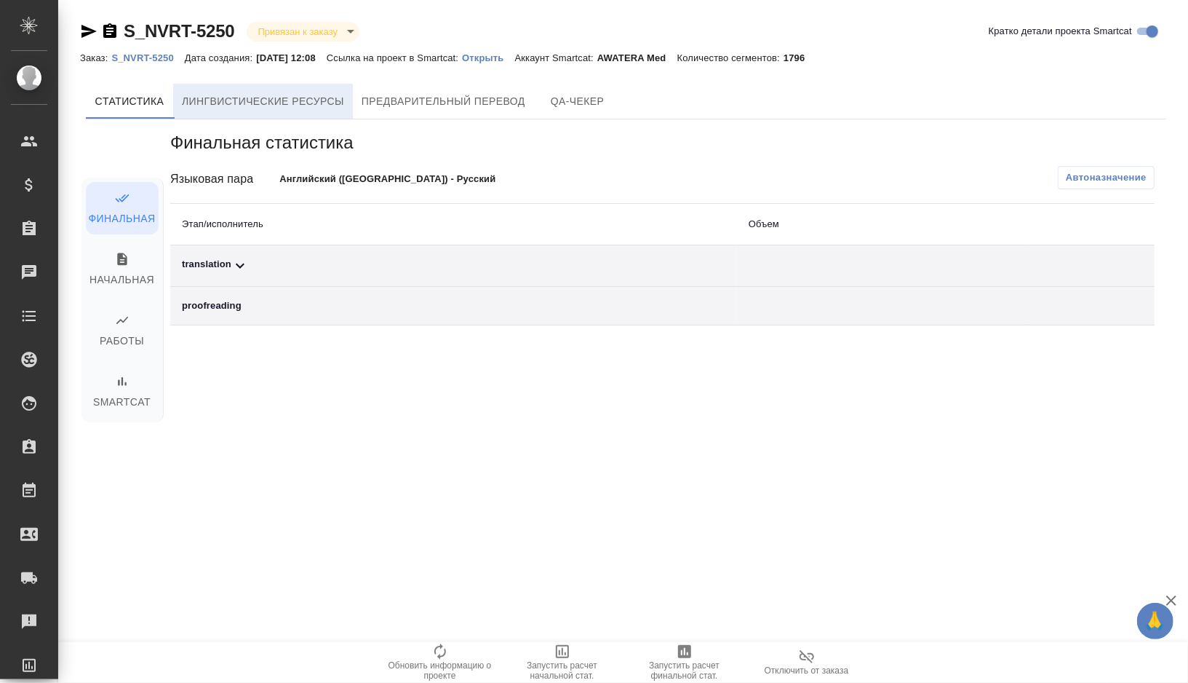
click at [278, 104] on span "Лингвистические ресурсы" at bounding box center [263, 101] width 162 height 18
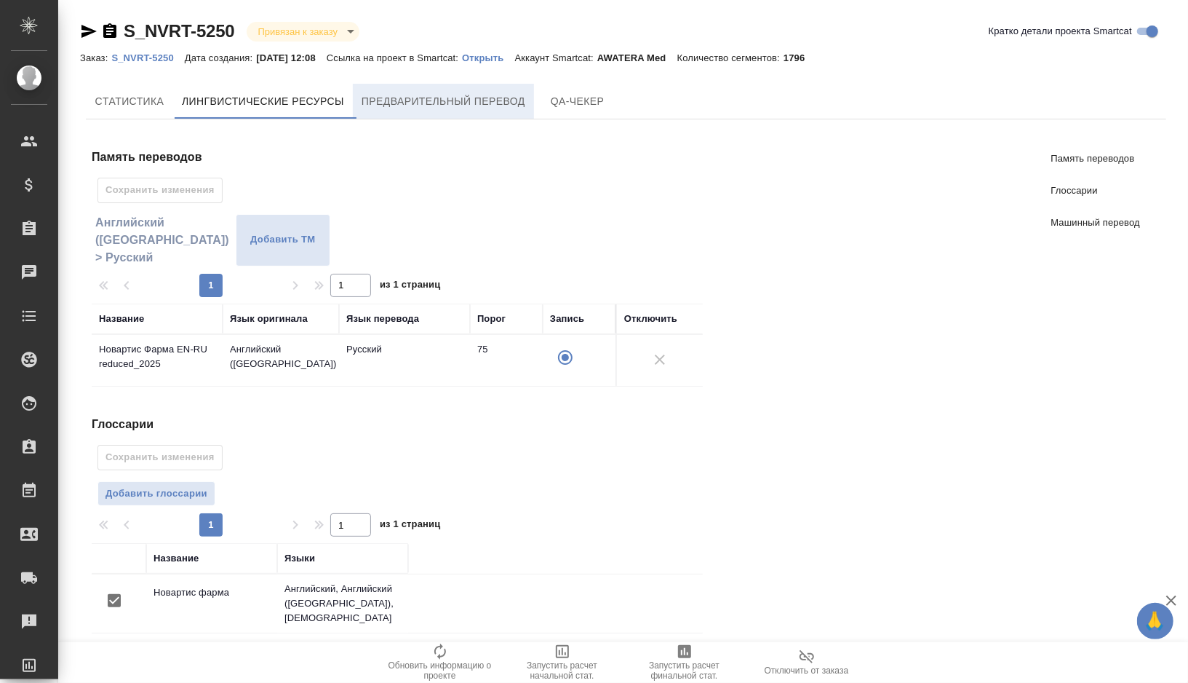
click at [437, 90] on button "Предварительный перевод" at bounding box center [443, 101] width 181 height 35
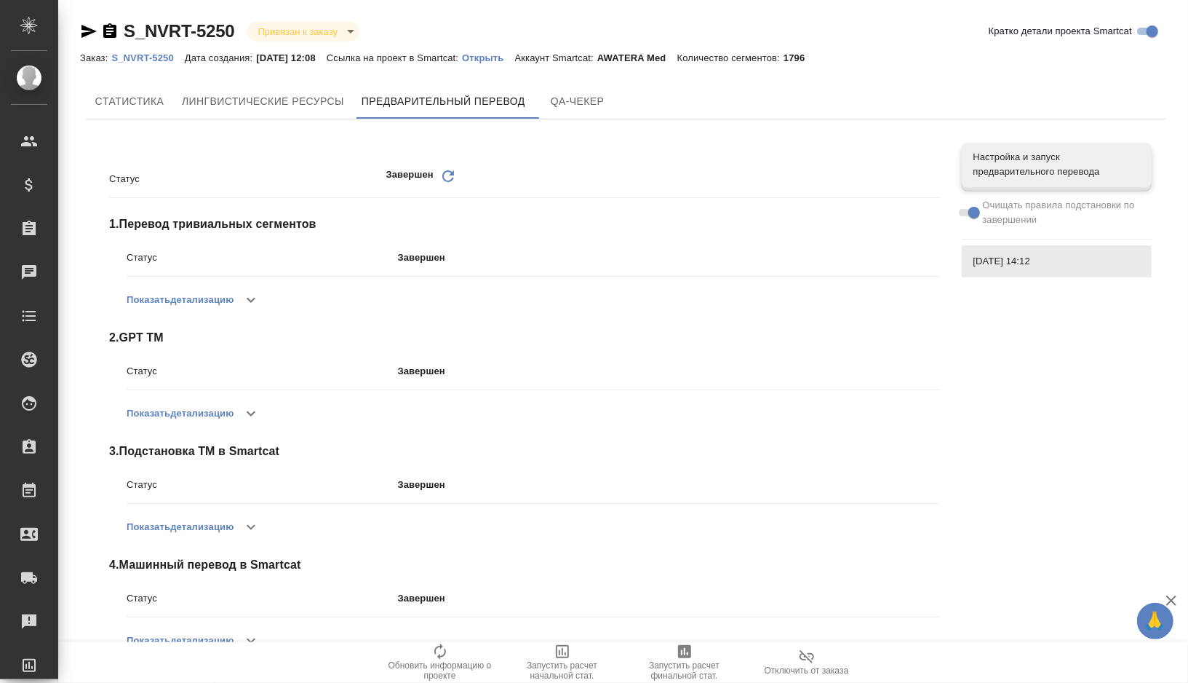
click at [509, 57] on p "Открыть" at bounding box center [488, 57] width 52 height 11
